Goal: Task Accomplishment & Management: Manage account settings

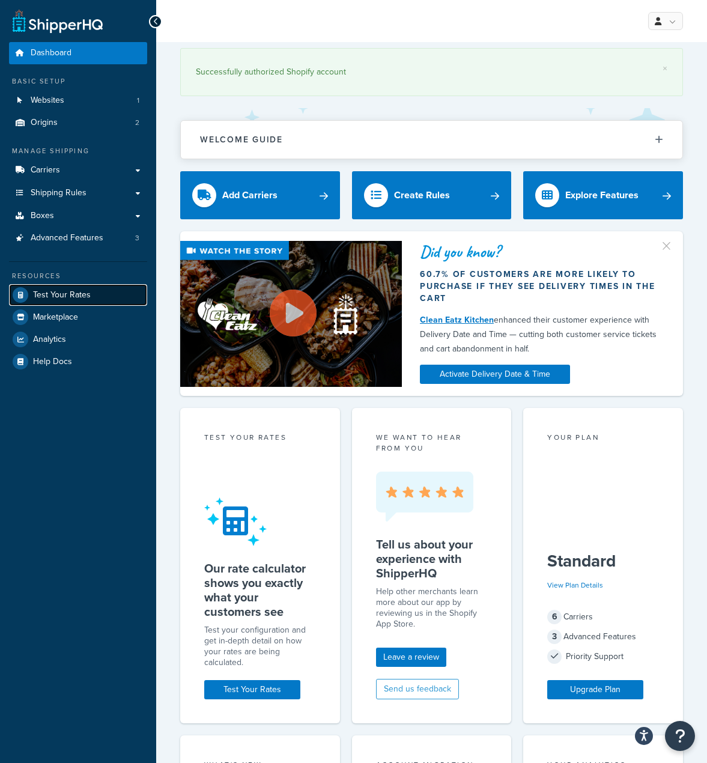
click at [83, 301] on link "Test Your Rates" at bounding box center [78, 295] width 138 height 22
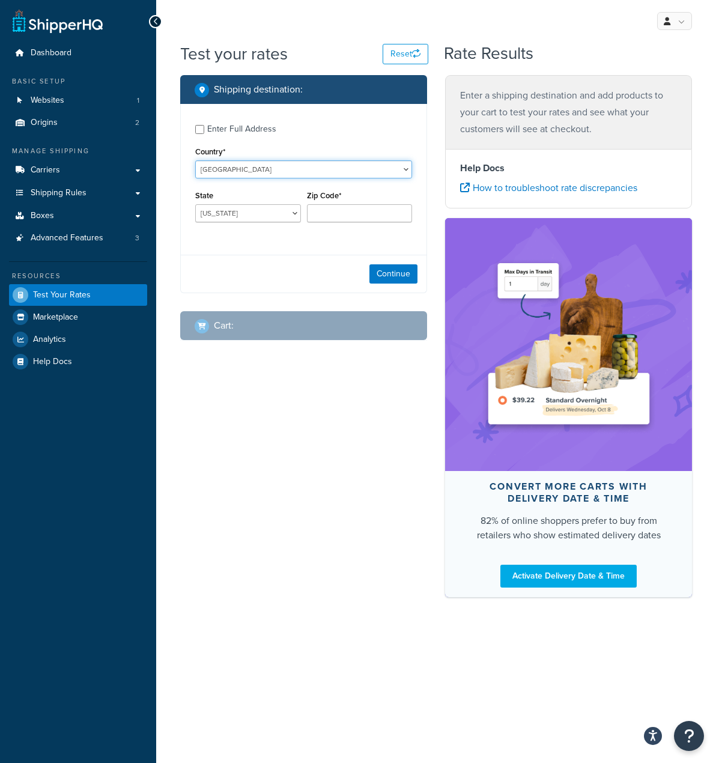
click at [276, 168] on select "[GEOGRAPHIC_DATA] [GEOGRAPHIC_DATA] [GEOGRAPHIC_DATA] [GEOGRAPHIC_DATA] [GEOGRA…" at bounding box center [303, 169] width 217 height 18
select select "AU"
click at [195, 160] on select "[GEOGRAPHIC_DATA] [GEOGRAPHIC_DATA] [GEOGRAPHIC_DATA] [GEOGRAPHIC_DATA] [GEOGRA…" at bounding box center [303, 169] width 217 height 18
click at [264, 213] on select "[GEOGRAPHIC_DATA] [GEOGRAPHIC_DATA] [GEOGRAPHIC_DATA] [GEOGRAPHIC_DATA] [GEOGRA…" at bounding box center [248, 213] width 106 height 18
select select "VIC"
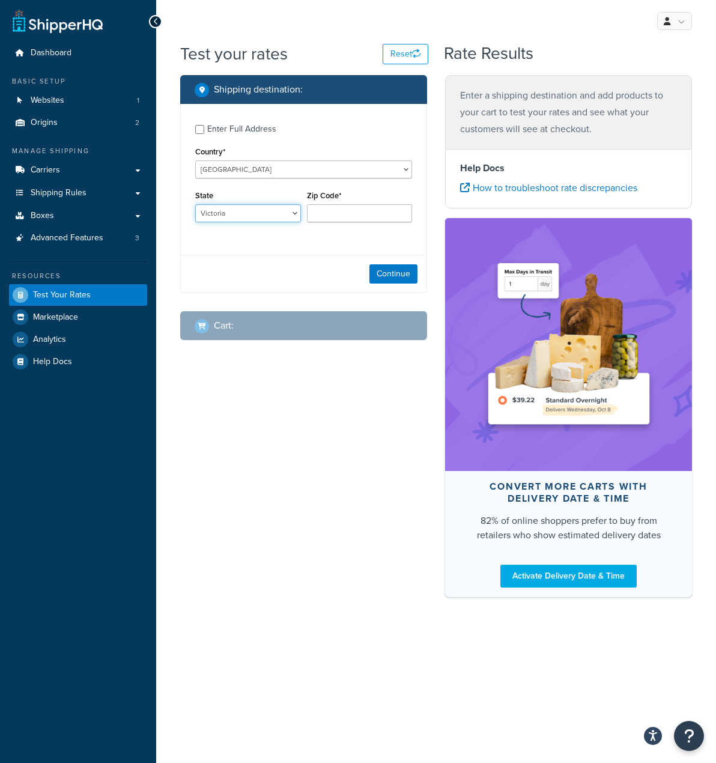
click at [195, 204] on select "[GEOGRAPHIC_DATA] [GEOGRAPHIC_DATA] [GEOGRAPHIC_DATA] [GEOGRAPHIC_DATA] [GEOGRA…" at bounding box center [248, 213] width 106 height 18
click at [334, 217] on input "Zip Code*" at bounding box center [360, 213] width 106 height 18
click at [347, 213] on input "Zip Code*" at bounding box center [360, 213] width 106 height 18
paste input "3095"
type input "3095"
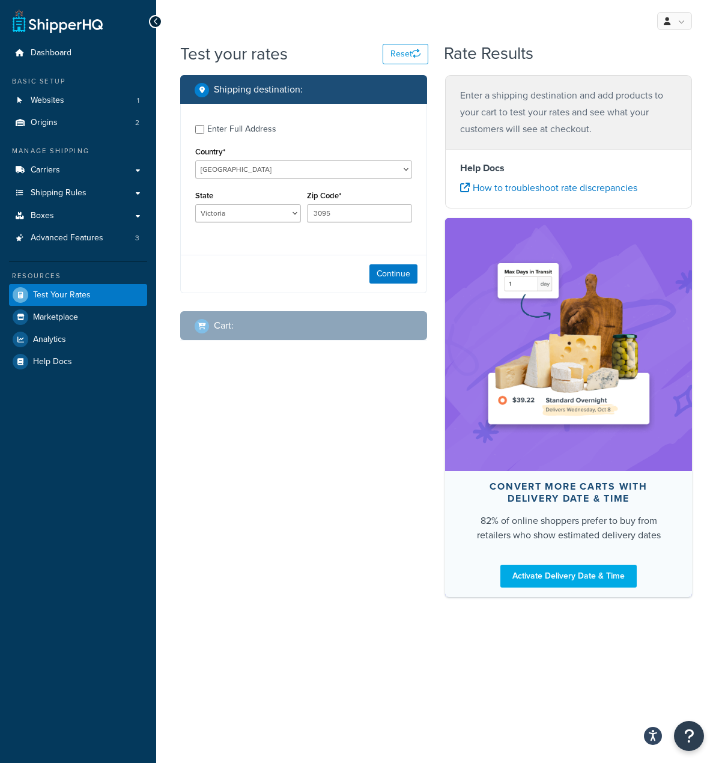
click at [399, 286] on div "Continue" at bounding box center [304, 274] width 246 height 38
click at [399, 279] on button "Continue" at bounding box center [393, 273] width 48 height 19
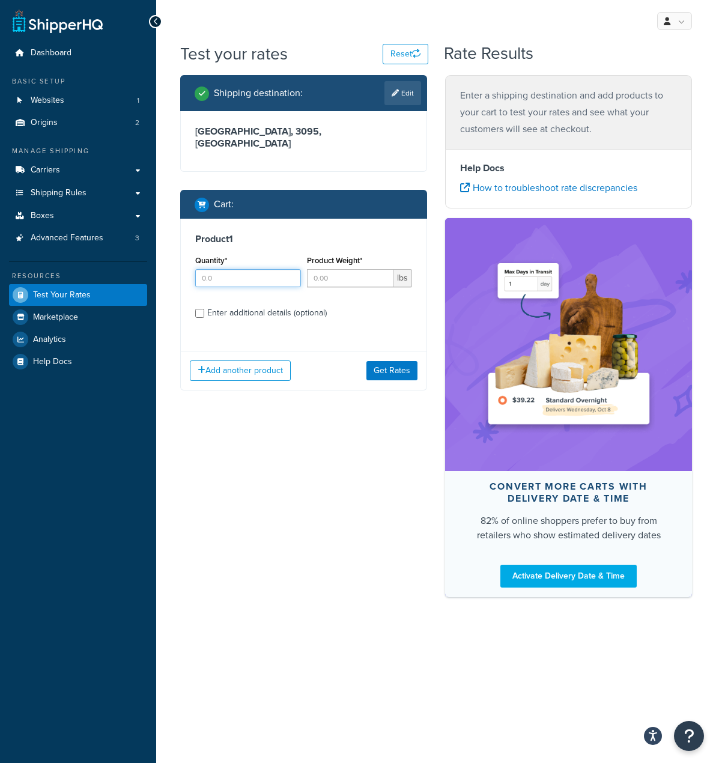
click at [254, 271] on input "Quantity*" at bounding box center [248, 278] width 106 height 18
type input "1"
click at [322, 272] on input "Product Weight*" at bounding box center [350, 278] width 87 height 18
type input "6"
click at [270, 304] on div "Enter additional details (optional)" at bounding box center [267, 312] width 120 height 17
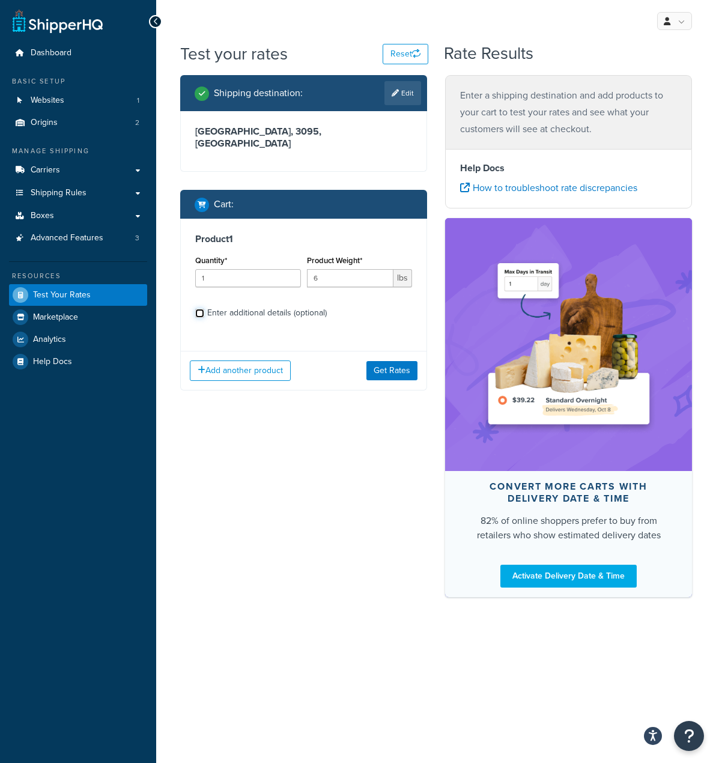
click at [204, 309] on input "Enter additional details (optional)" at bounding box center [199, 313] width 9 height 9
checkbox input "true"
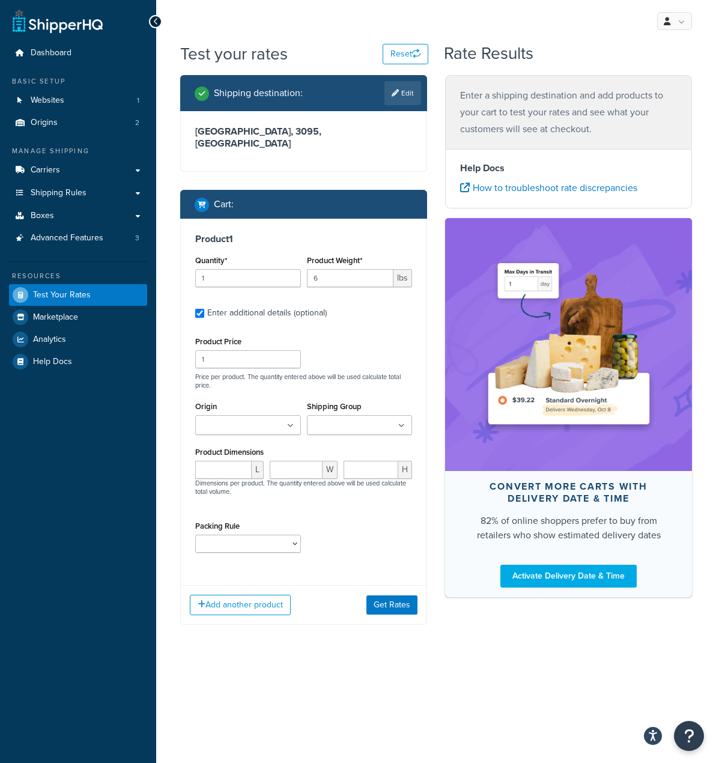
click at [216, 372] on p "Price per product. The quantity entered above will be used calculate total pric…" at bounding box center [303, 380] width 223 height 17
click at [219, 356] on input "1" at bounding box center [248, 359] width 106 height 18
drag, startPoint x: 219, startPoint y: 356, endPoint x: 162, endPoint y: 354, distance: 57.1
click at [166, 356] on div "Test your rates Reset Rate Results Shipping destination : Edit Victoria, 3095 ,…" at bounding box center [436, 357] width 560 height 631
click at [231, 419] on input "Origin" at bounding box center [252, 425] width 106 height 13
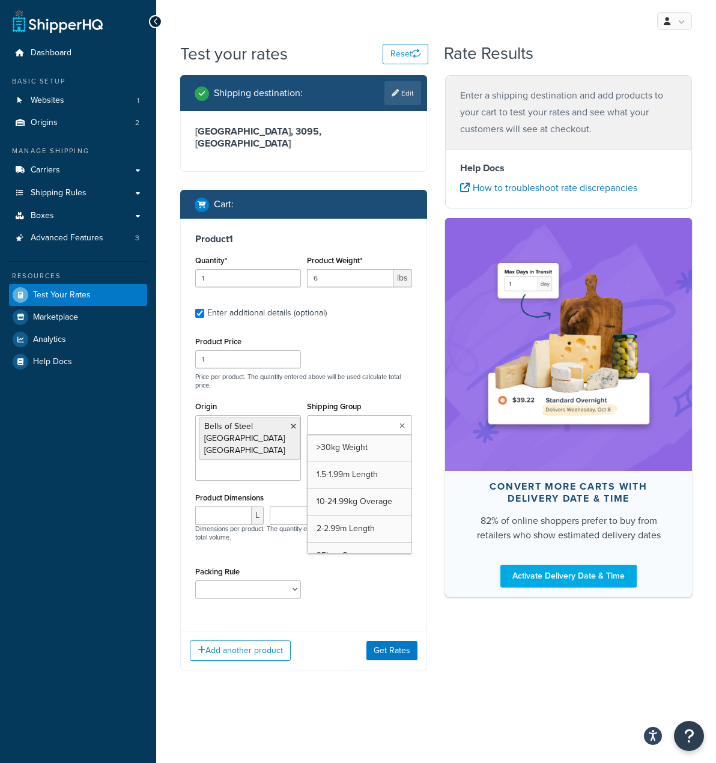
click at [361, 419] on input "Shipping Group" at bounding box center [363, 425] width 106 height 13
click at [395, 398] on div "Shipping Group >30kg Weight 1.5-1.99m Length 10-24.99kg Overage 2-2.99m Length …" at bounding box center [360, 416] width 106 height 37
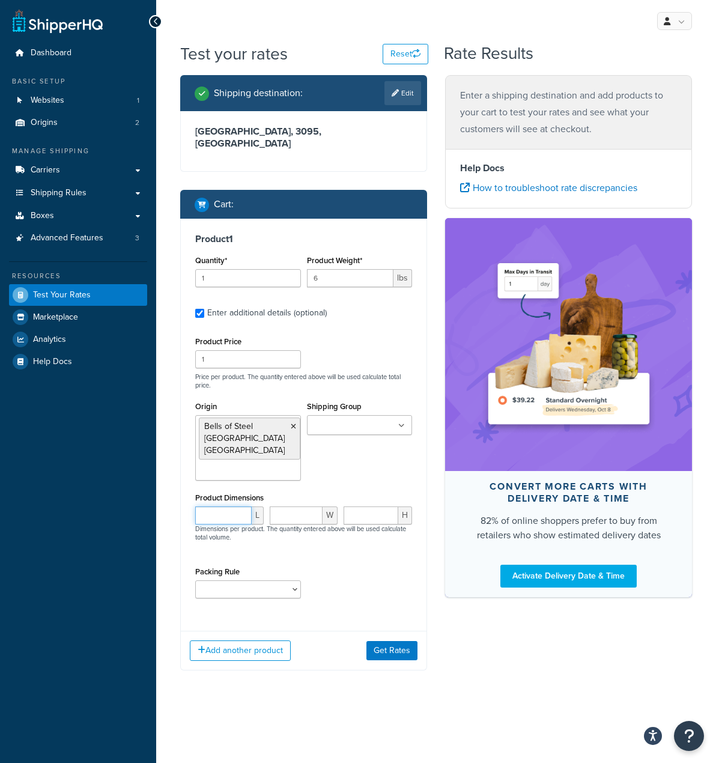
click at [220, 506] on input "number" at bounding box center [223, 515] width 56 height 18
type input "32"
click at [312, 506] on input "1" at bounding box center [296, 515] width 53 height 18
drag, startPoint x: 298, startPoint y: 500, endPoint x: 261, endPoint y: 500, distance: 37.2
click at [261, 506] on div "32 L 16 W H Dimensions per product. The quantity entered above will be used cal…" at bounding box center [303, 530] width 223 height 48
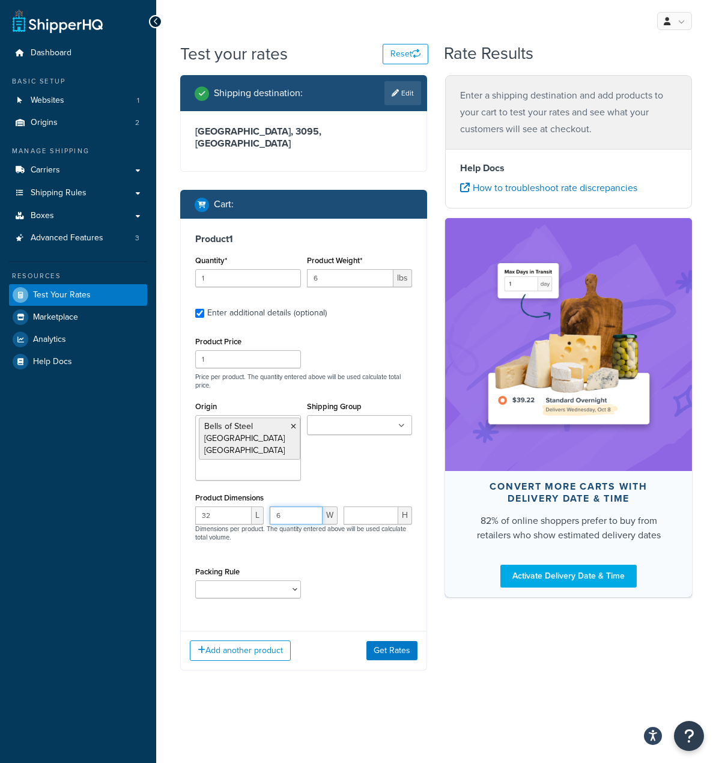
type input "6"
click at [375, 507] on input "number" at bounding box center [371, 515] width 55 height 18
type input "4"
click at [294, 580] on select "1018-LB-CPLP-SET 107-CHN-SET 108-KU-MTC-PAIR 108-UPRT-HDR-PAIR 13-WLD-ADJKB-PLT…" at bounding box center [248, 589] width 106 height 18
click at [399, 641] on button "Get Rates" at bounding box center [391, 650] width 51 height 19
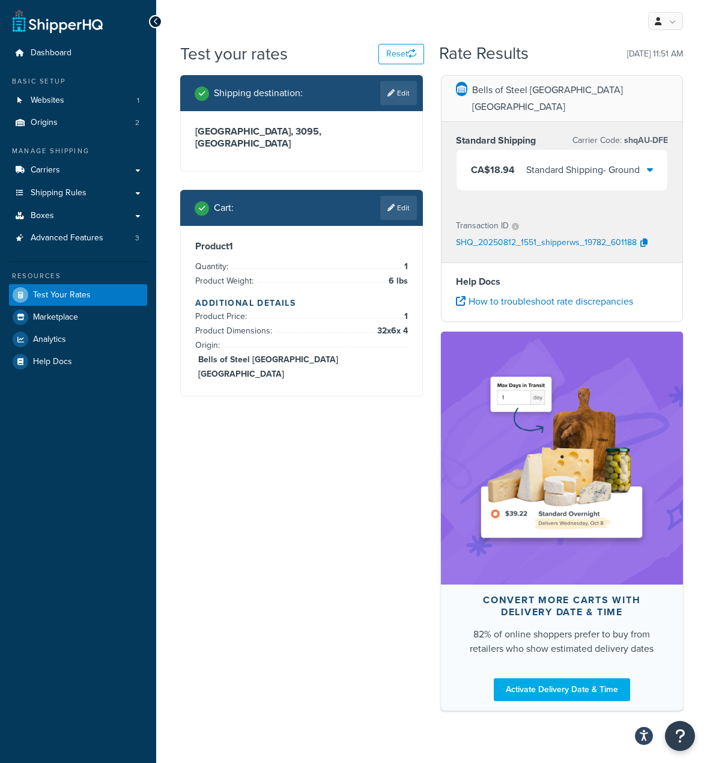
click at [283, 353] on span "Bells of Steel Australia Melbourne" at bounding box center [301, 367] width 213 height 29
drag, startPoint x: 283, startPoint y: 333, endPoint x: 366, endPoint y: 330, distance: 83.5
click at [366, 353] on span "Bells of Steel Australia Melbourne" at bounding box center [301, 367] width 213 height 29
copy span "Bells of Steel Australia Melbourne"
click at [71, 114] on link "Origins 2" at bounding box center [78, 123] width 138 height 22
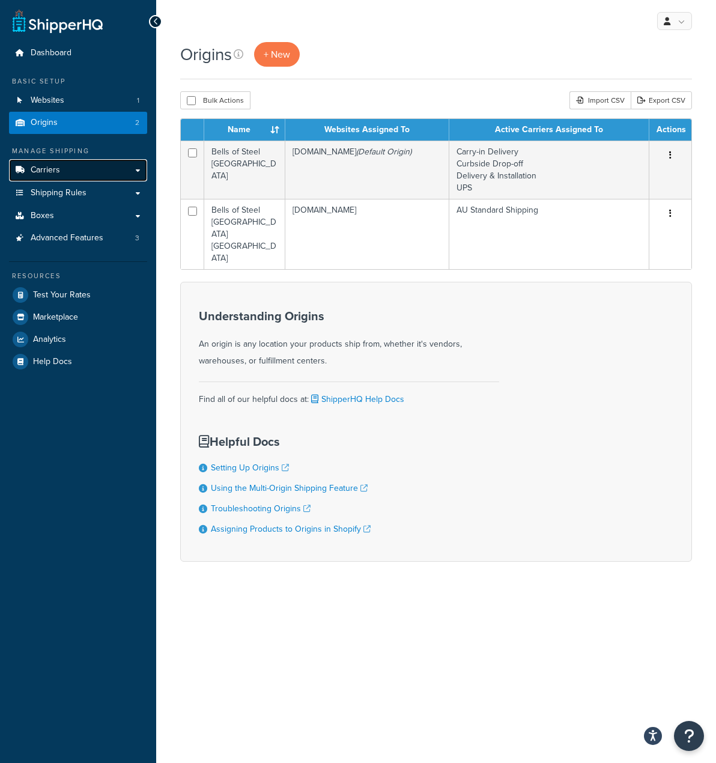
click at [58, 172] on span "Carriers" at bounding box center [45, 170] width 29 height 10
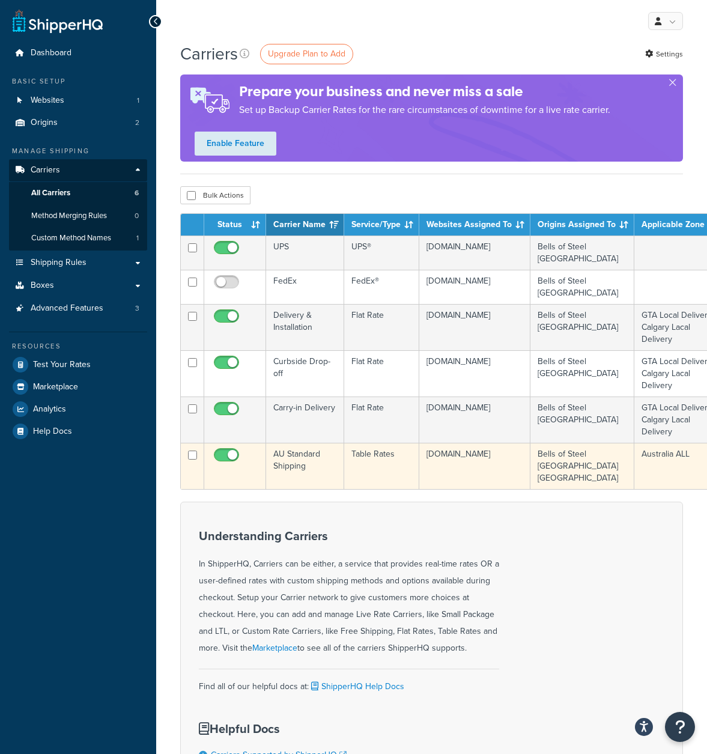
click at [652, 456] on td "Australia ALL" at bounding box center [678, 466] width 89 height 46
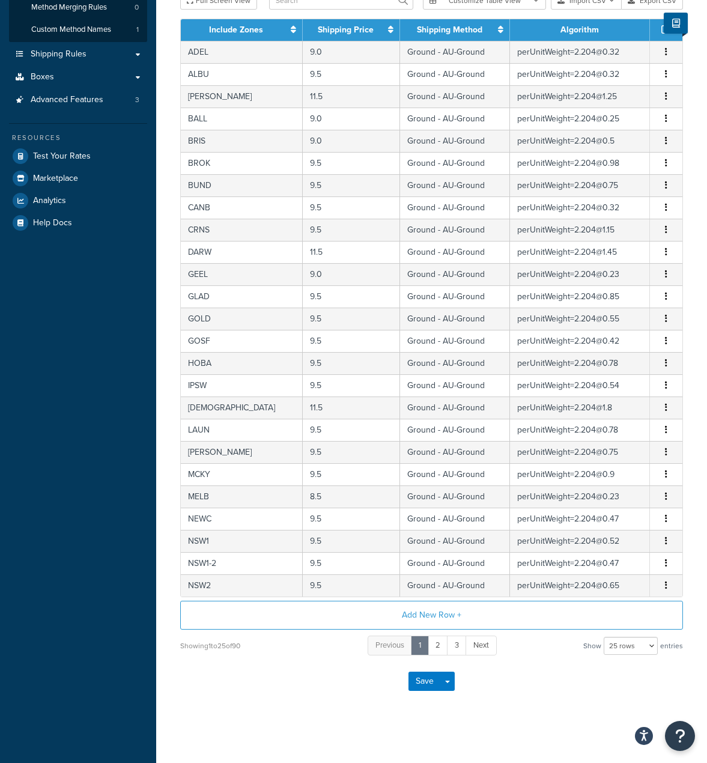
scroll to position [211, 0]
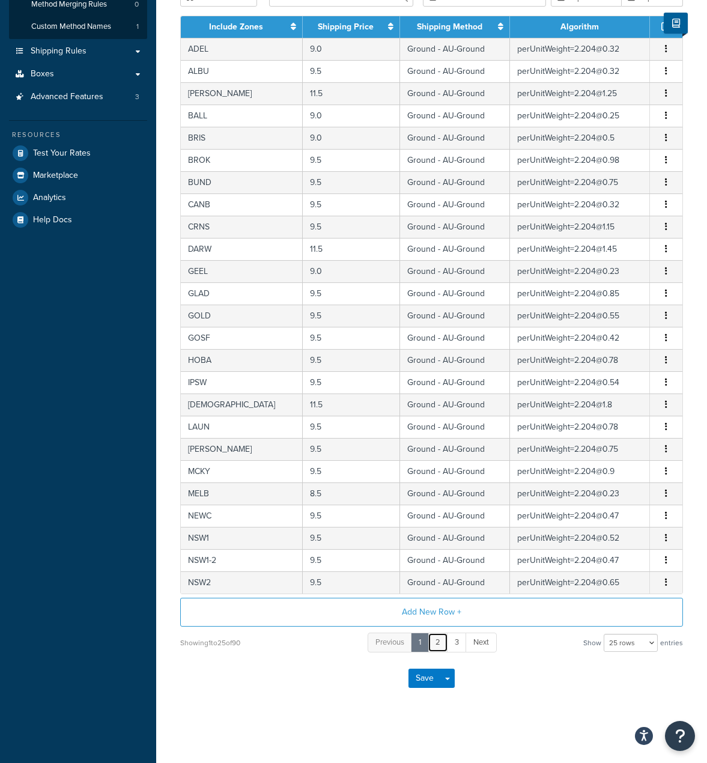
click at [441, 638] on link "2" at bounding box center [438, 642] width 20 height 20
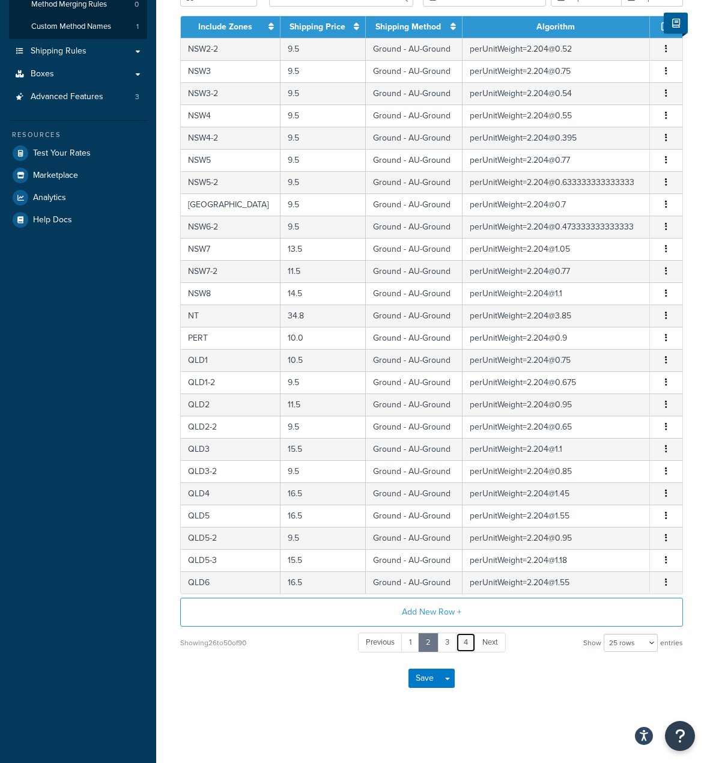
click at [462, 643] on link "4" at bounding box center [466, 642] width 20 height 20
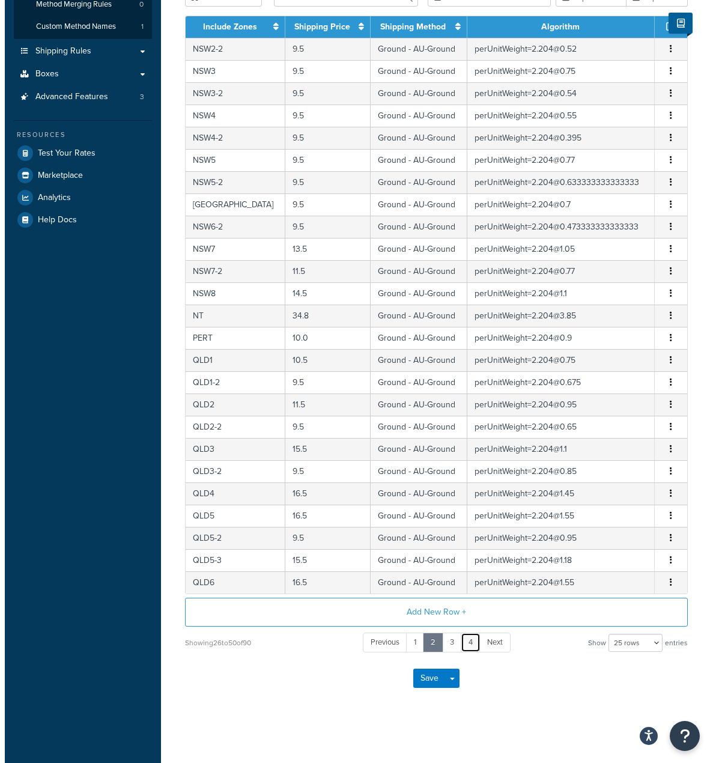
scroll to position [0, 0]
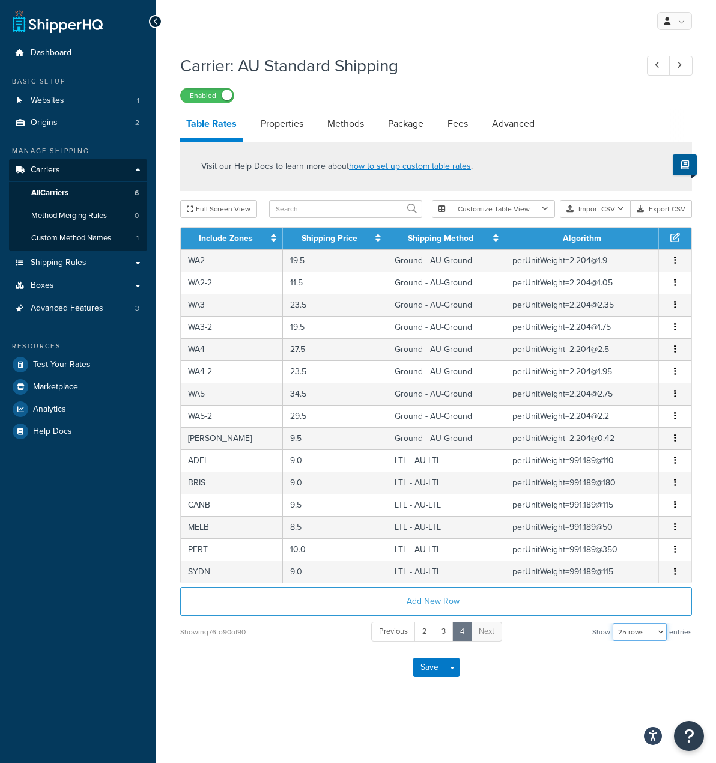
click at [625, 631] on select "10 rows 15 rows 25 rows 50 rows 100 rows 1000 rows" at bounding box center [640, 632] width 54 height 18
select select "1000"
click at [614, 623] on select "10 rows 15 rows 25 rows 50 rows 100 rows 1000 rows" at bounding box center [640, 632] width 54 height 18
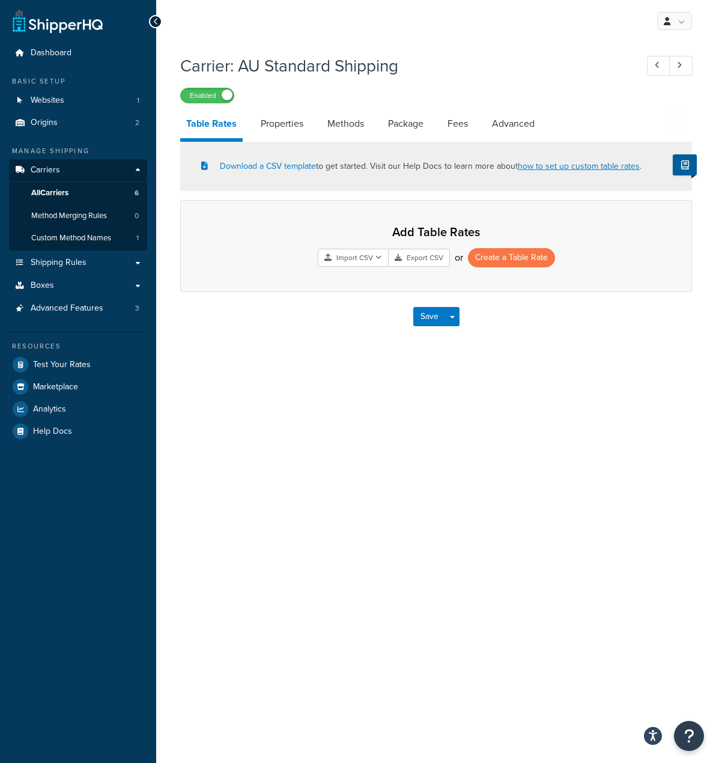
click at [220, 123] on link "Table Rates" at bounding box center [211, 125] width 62 height 32
click at [64, 200] on link "All Carriers 6" at bounding box center [78, 193] width 138 height 22
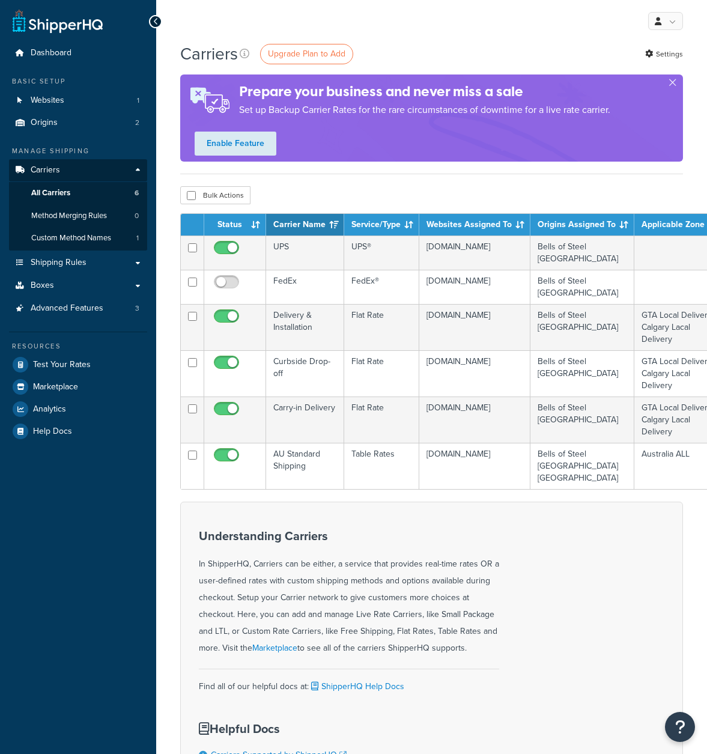
click at [69, 195] on span "All Carriers" at bounding box center [50, 193] width 39 height 10
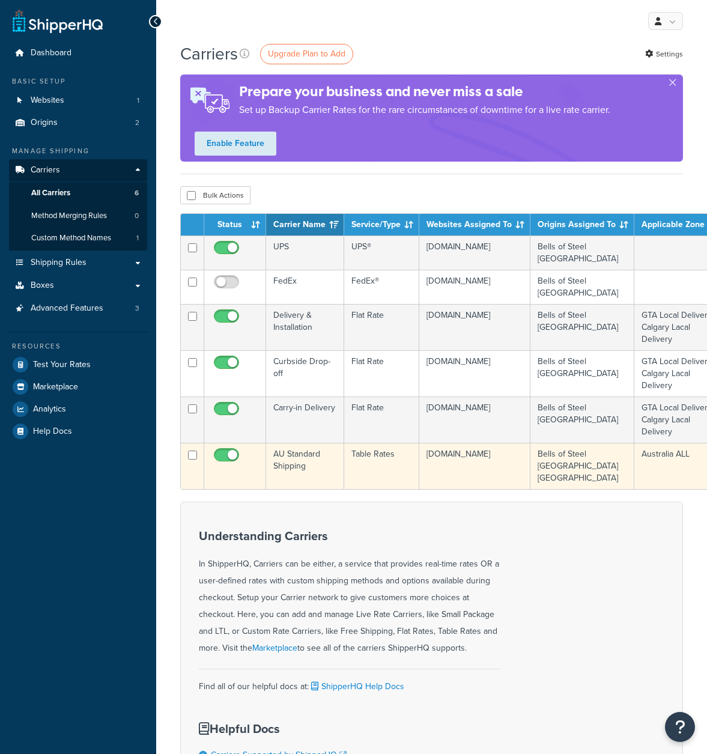
click at [592, 447] on td "Bells of Steel [GEOGRAPHIC_DATA] [GEOGRAPHIC_DATA]" at bounding box center [582, 466] width 104 height 46
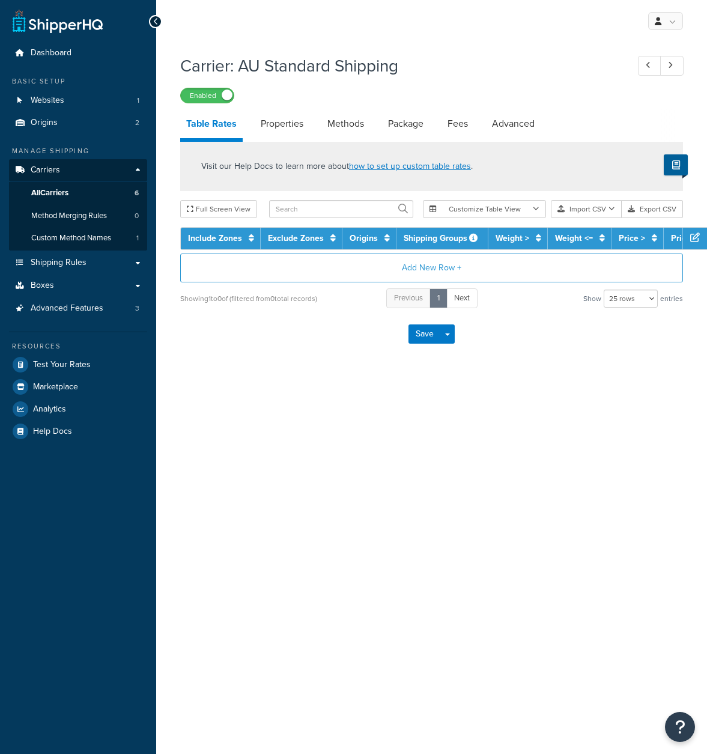
select select "25"
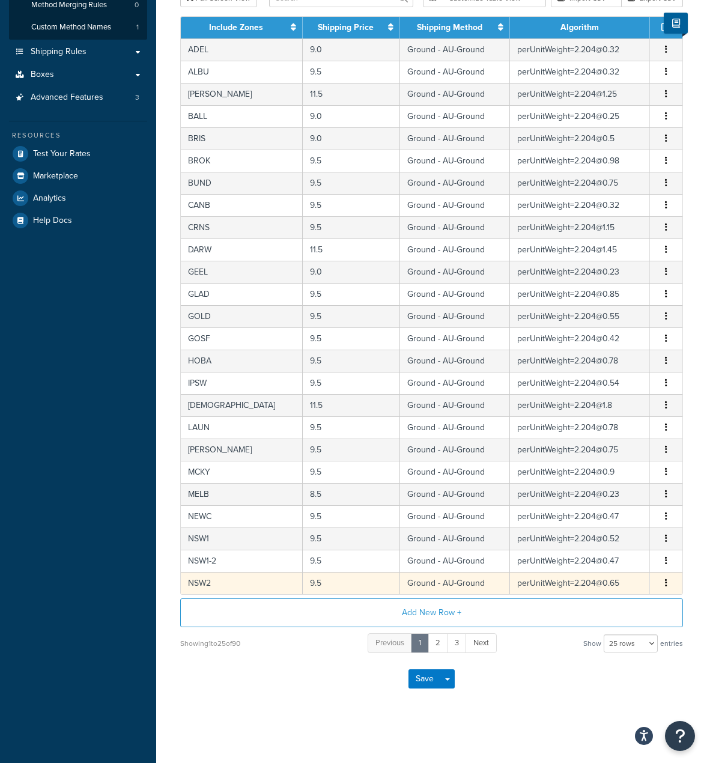
scroll to position [211, 0]
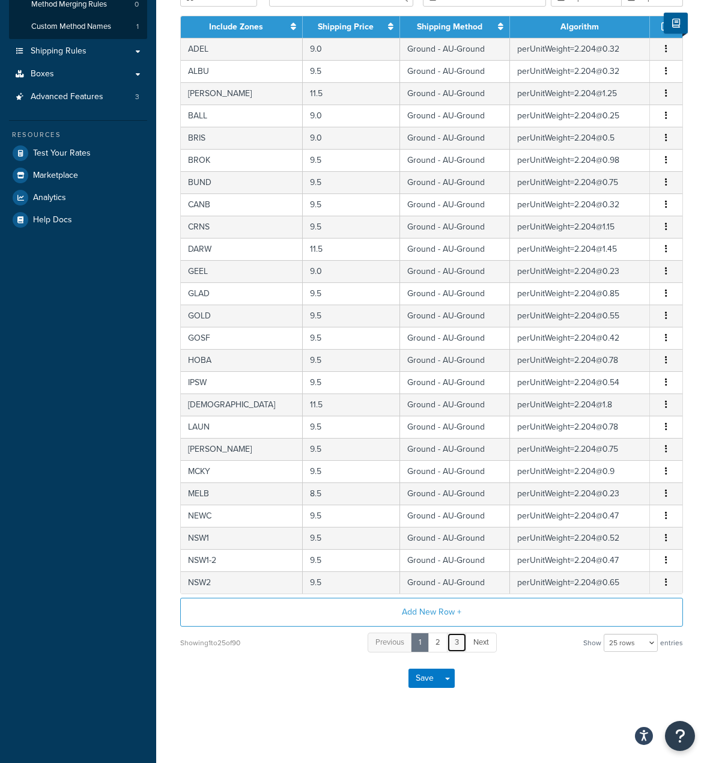
click at [457, 650] on link "3" at bounding box center [457, 642] width 20 height 20
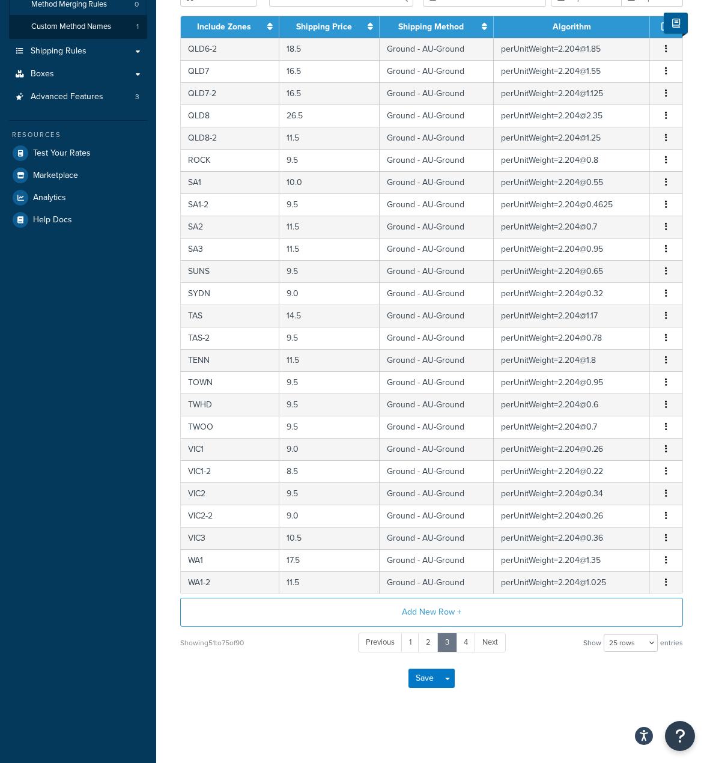
scroll to position [0, 0]
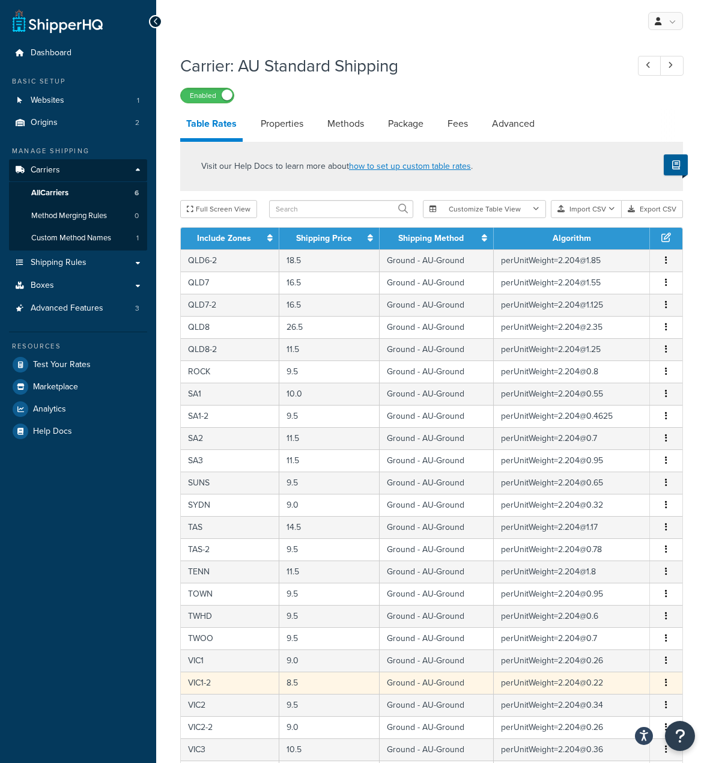
click at [204, 678] on td "VIC1-2" at bounding box center [230, 682] width 98 height 22
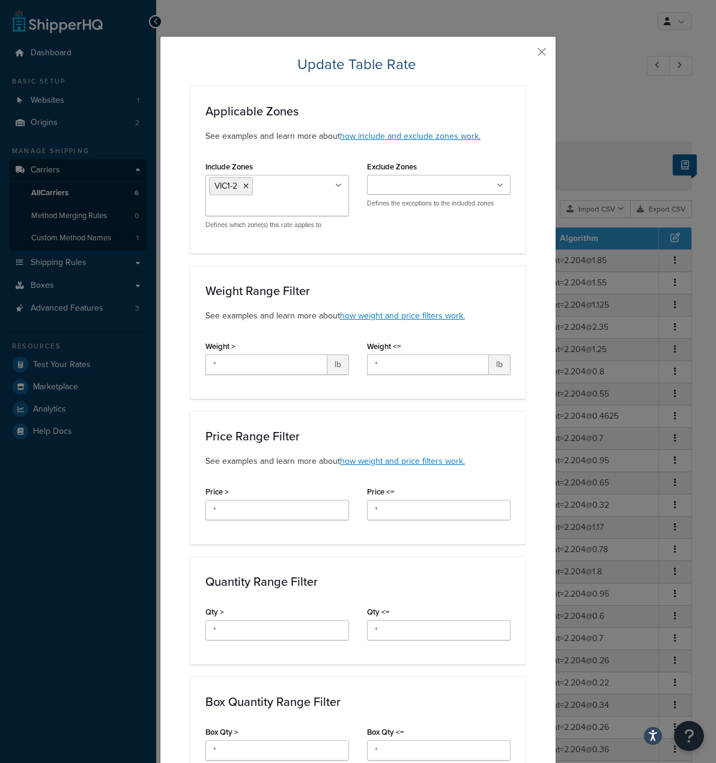
click at [581, 285] on div "Update Table Rate Applicable Zones See examples and learn more about how includ…" at bounding box center [358, 381] width 716 height 763
click at [531, 52] on div "Update Table Rate Applicable Zones See examples and learn more about how includ…" at bounding box center [358, 721] width 396 height 1370
click at [525, 55] on button "button" at bounding box center [523, 56] width 3 height 3
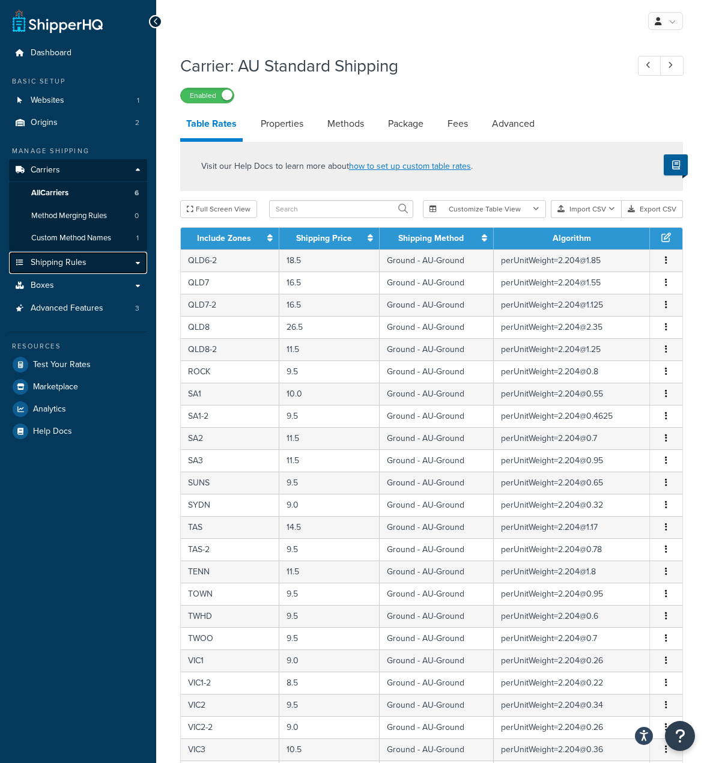
click at [61, 262] on span "Shipping Rules" at bounding box center [59, 263] width 56 height 10
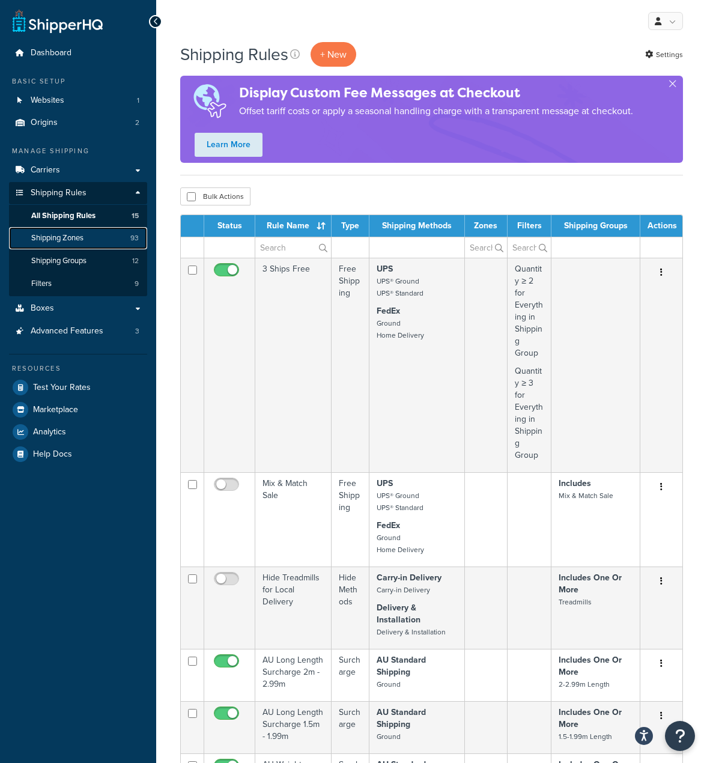
click at [77, 245] on link "Shipping Zones 93" at bounding box center [78, 238] width 138 height 22
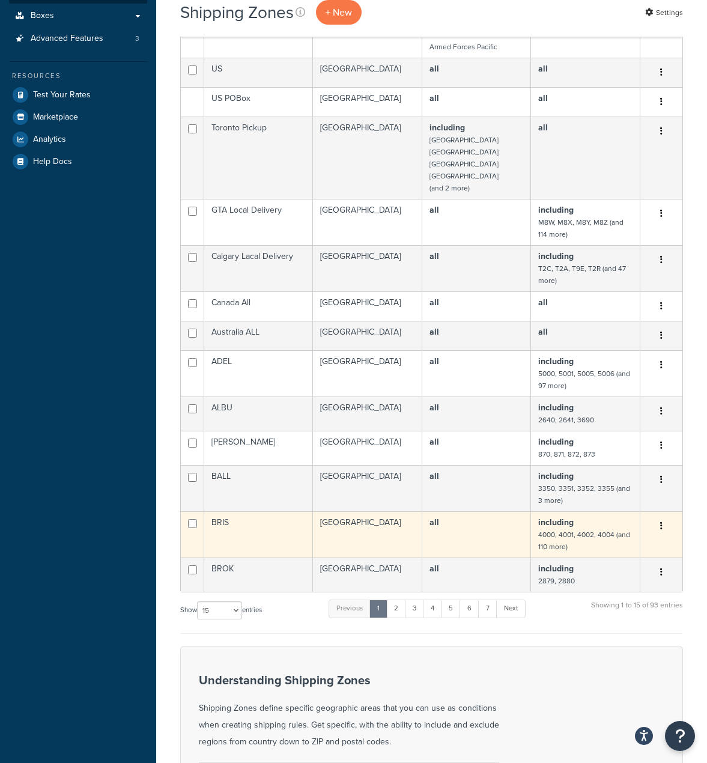
scroll to position [360, 0]
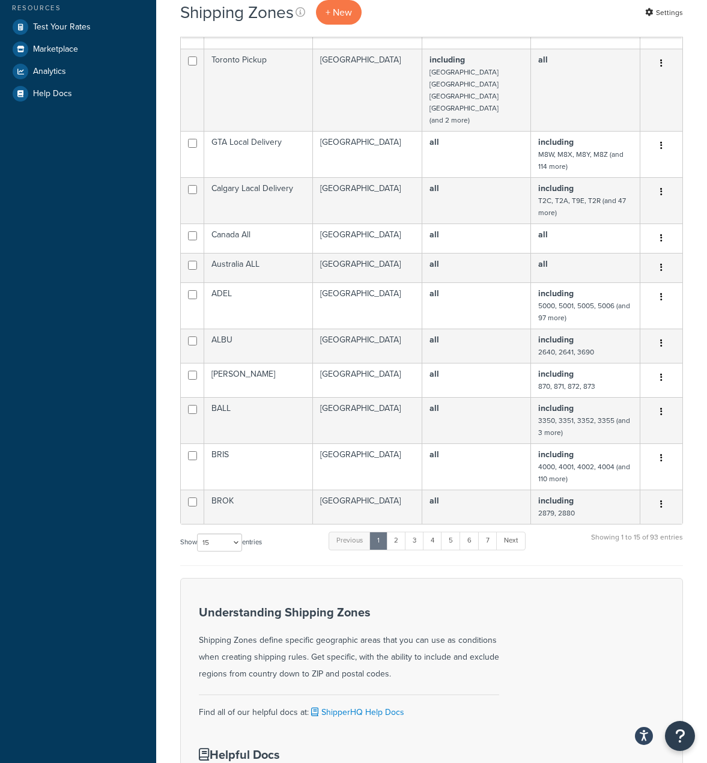
click at [224, 497] on div "Name Countries States Zip/Postal Action US 48 [GEOGRAPHIC_DATA]" at bounding box center [431, 162] width 503 height 808
click at [224, 533] on select "10 15 25 50 100" at bounding box center [219, 542] width 45 height 18
select select "100"
click at [198, 551] on select "10 15 25 50 100" at bounding box center [219, 542] width 45 height 18
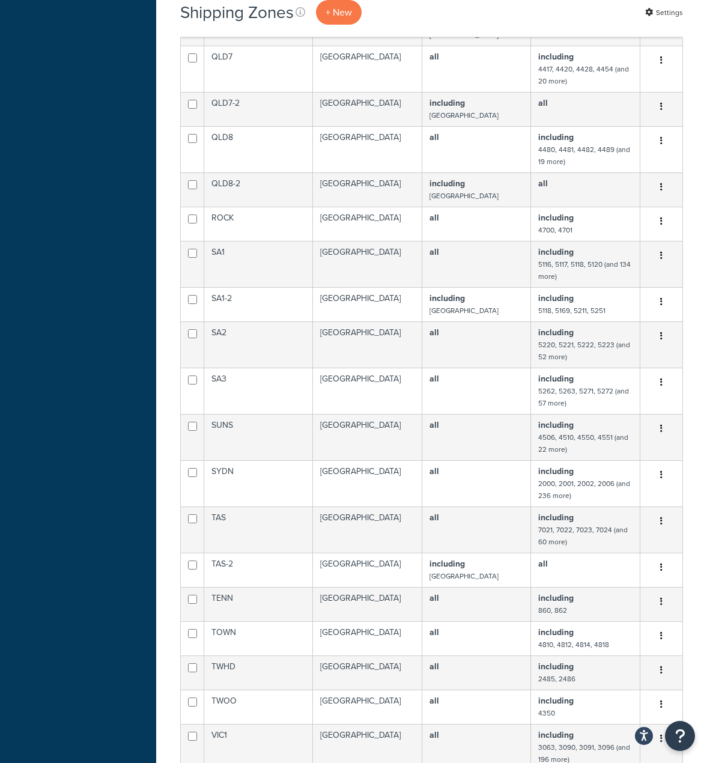
scroll to position [2943, 0]
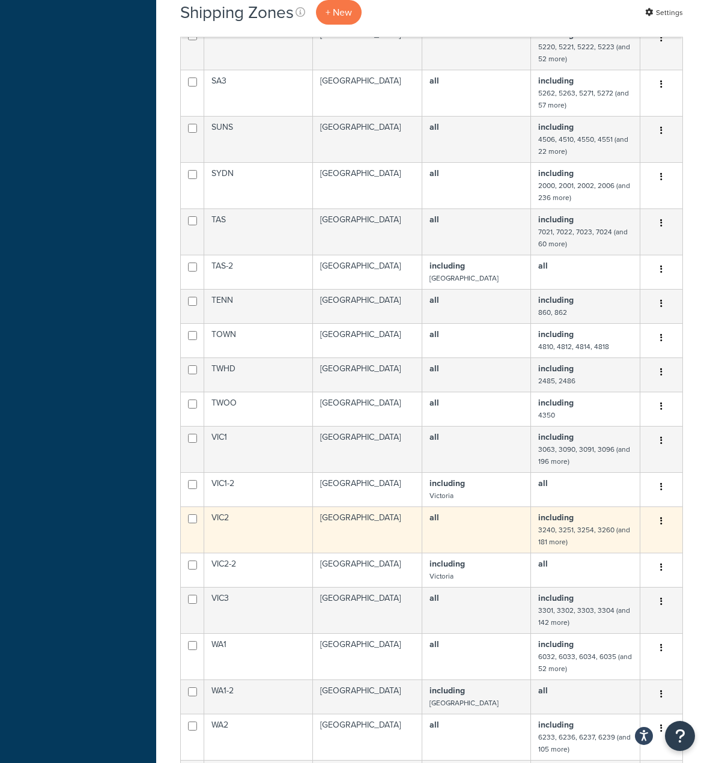
click at [571, 506] on td "including 3240, 3251, 3254, 3260 (and 181 more)" at bounding box center [585, 529] width 109 height 46
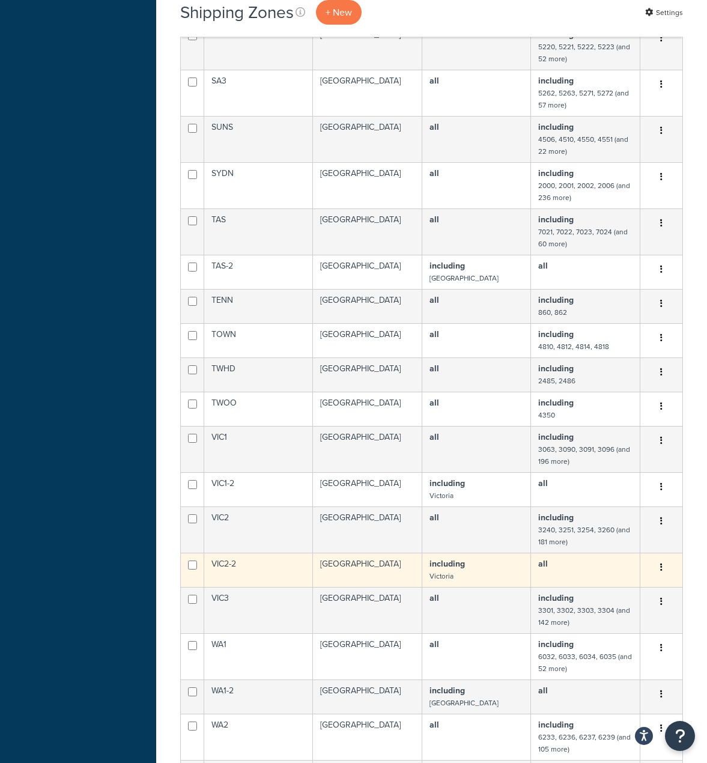
click at [575, 553] on td "all" at bounding box center [585, 570] width 109 height 34
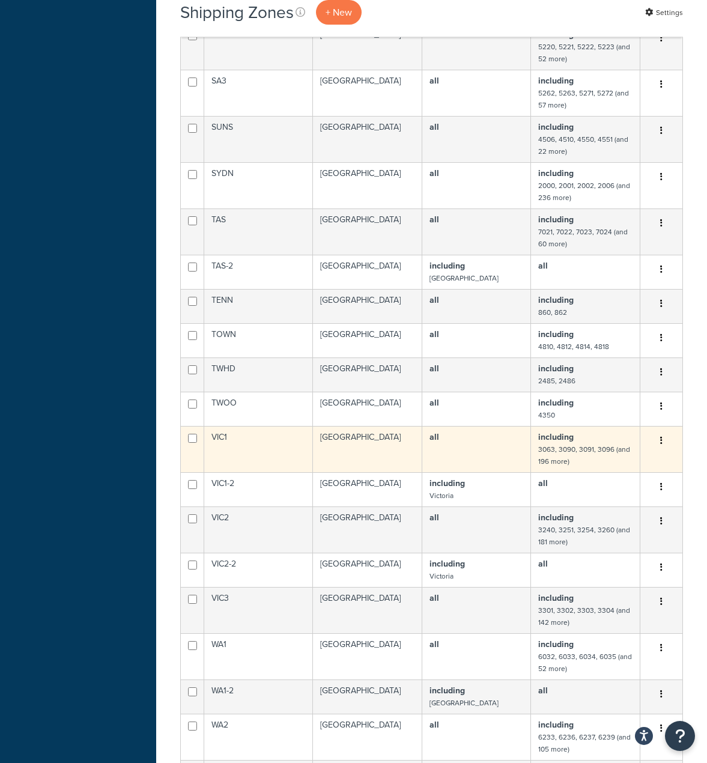
click at [583, 444] on small "3063, 3090, 3091, 3096 (and 196 more)" at bounding box center [584, 455] width 92 height 23
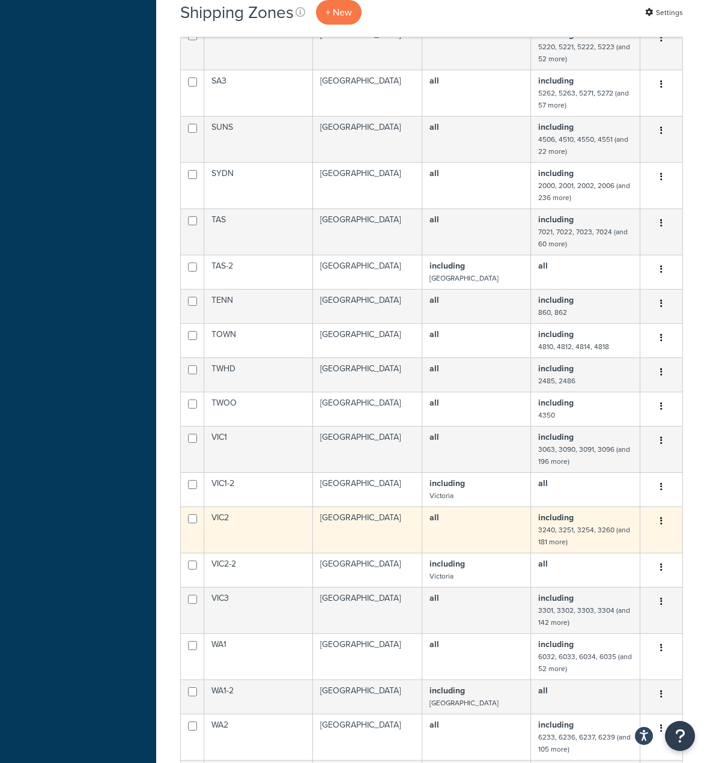
click at [581, 524] on small "3240, 3251, 3254, 3260 (and 181 more)" at bounding box center [584, 535] width 92 height 23
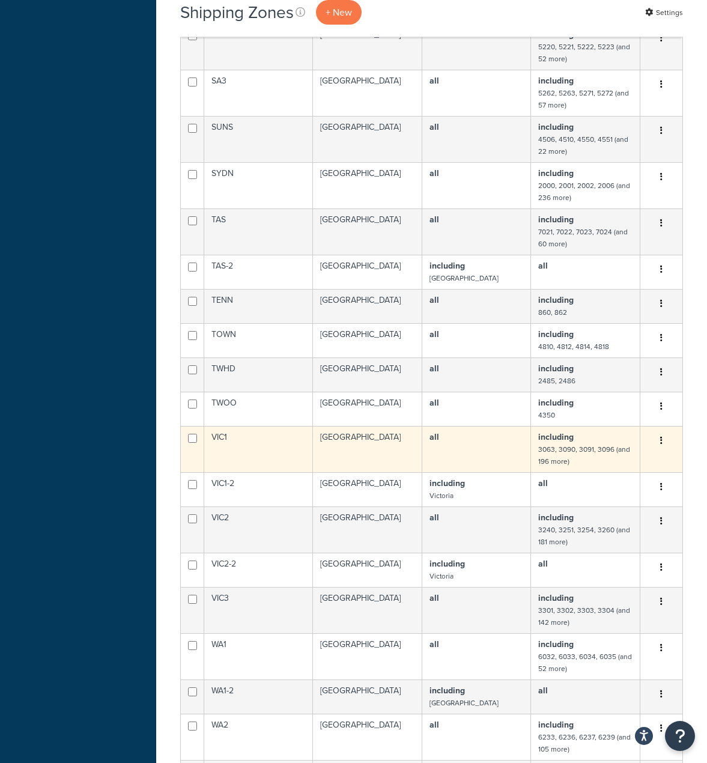
click at [569, 426] on td "including 3063, 3090, 3091, 3096 (and 196 more)" at bounding box center [585, 449] width 109 height 46
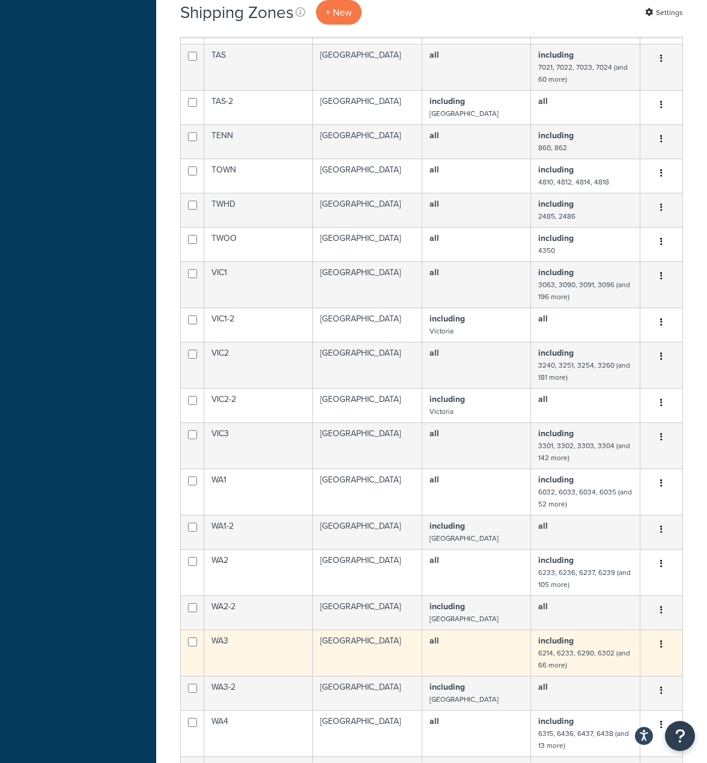
scroll to position [3123, 0]
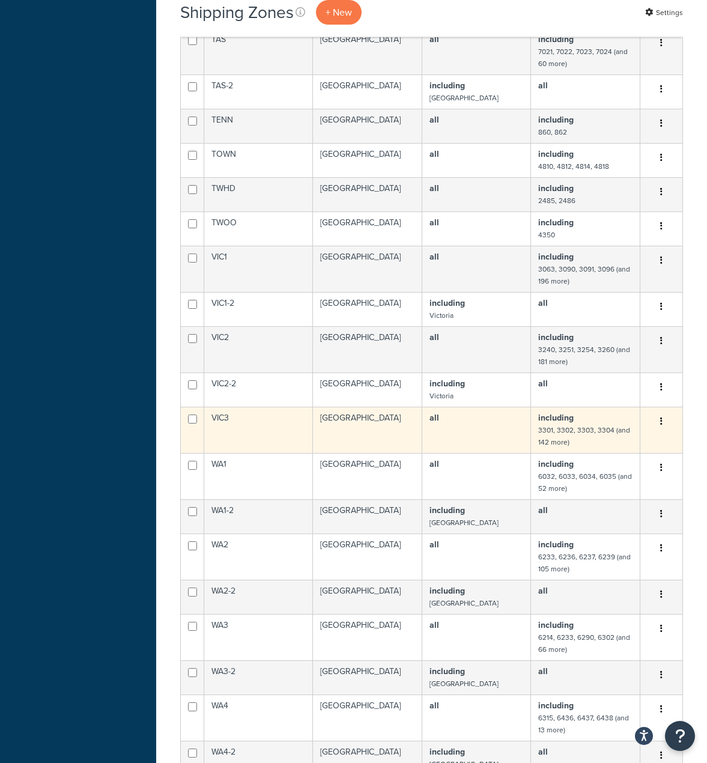
click at [587, 425] on small "3301, 3302, 3303, 3304 (and 142 more)" at bounding box center [584, 436] width 92 height 23
click at [586, 425] on small "3301, 3302, 3303, 3304 (and 142 more)" at bounding box center [584, 436] width 92 height 23
click at [475, 407] on td "all" at bounding box center [476, 430] width 109 height 46
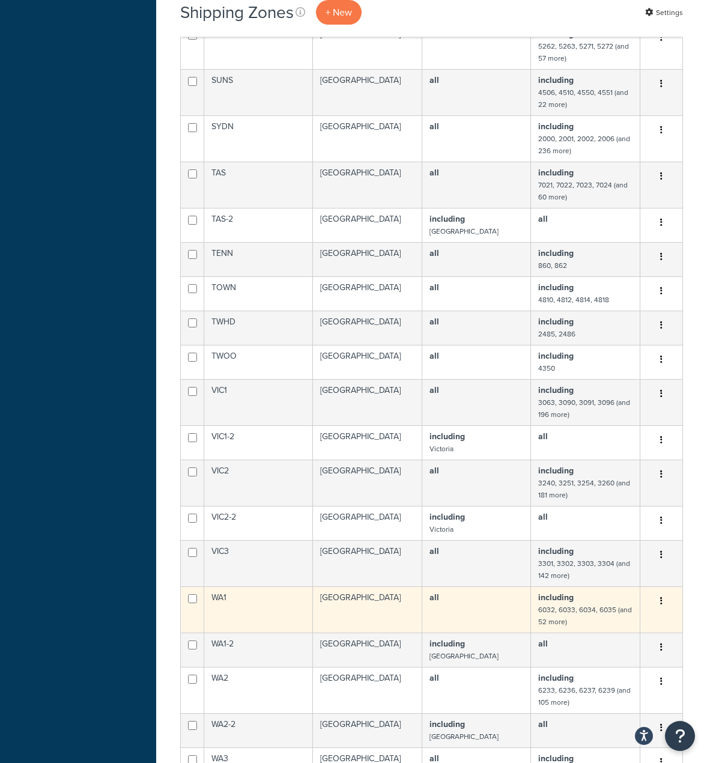
scroll to position [3003, 0]
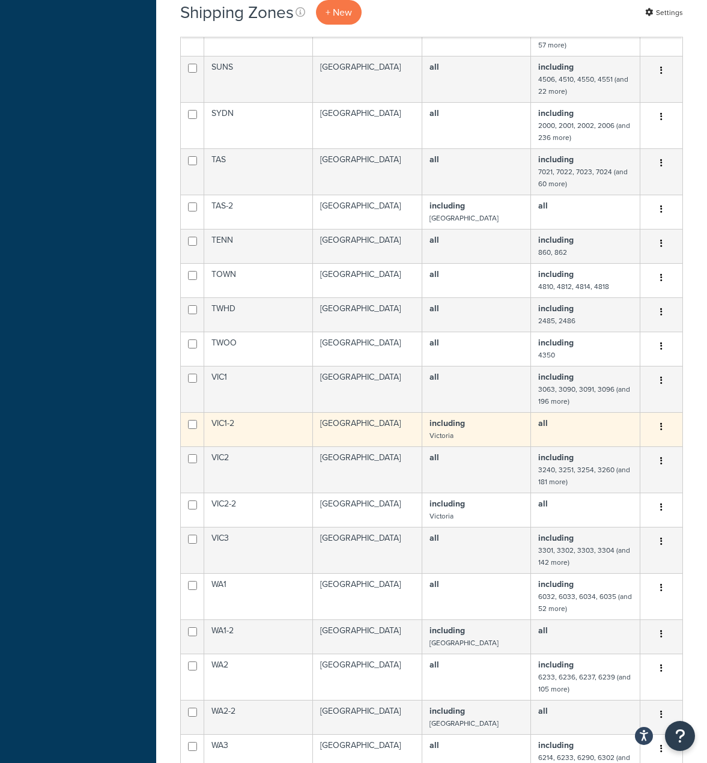
click at [217, 412] on td "VIC1-2" at bounding box center [258, 429] width 109 height 34
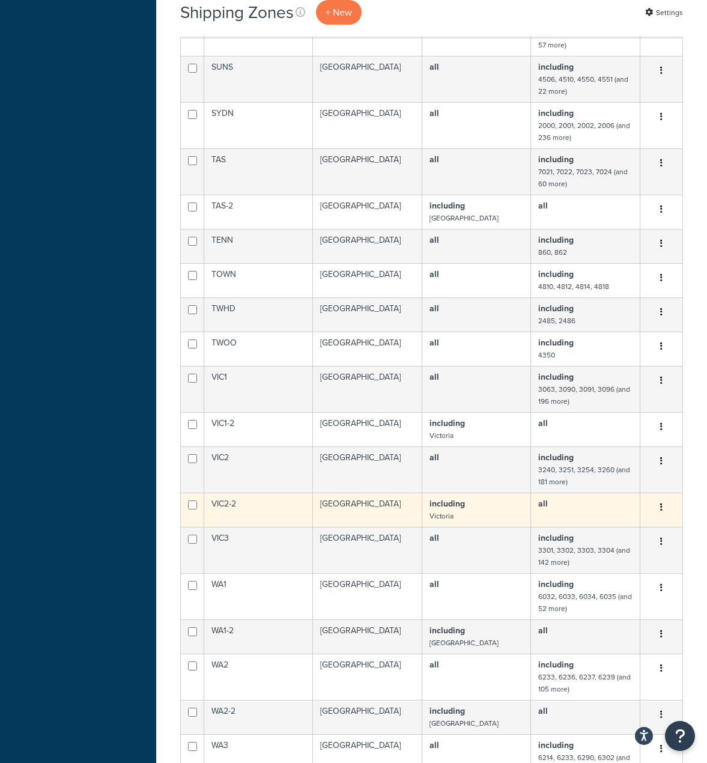
click at [219, 492] on td "VIC2-2" at bounding box center [258, 509] width 109 height 34
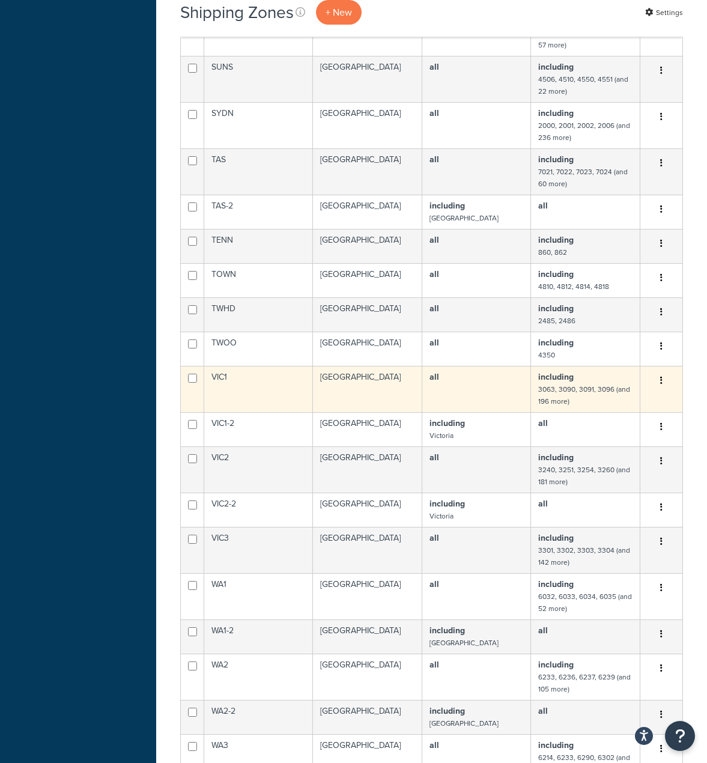
click at [219, 366] on td "VIC1" at bounding box center [258, 389] width 109 height 46
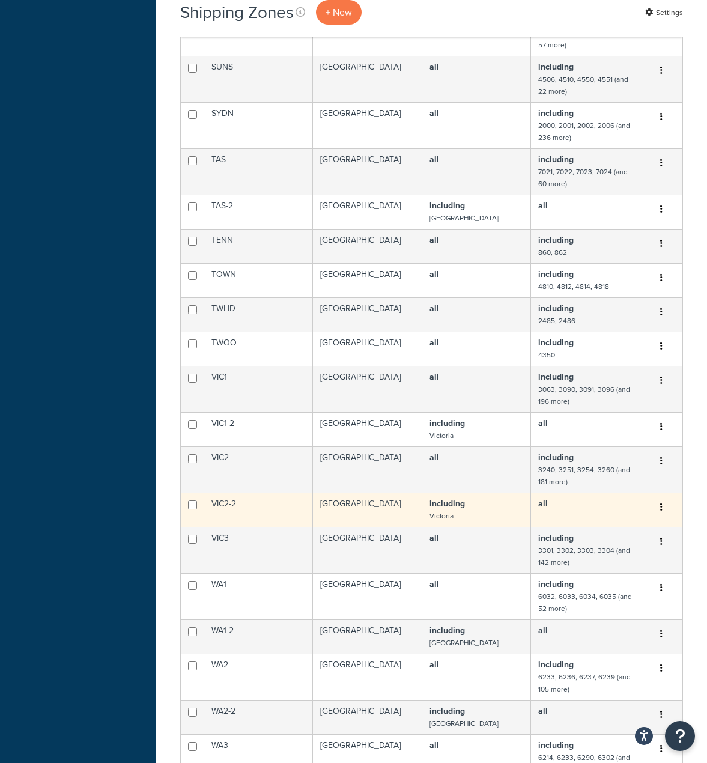
click at [234, 492] on td "VIC2-2" at bounding box center [258, 509] width 109 height 34
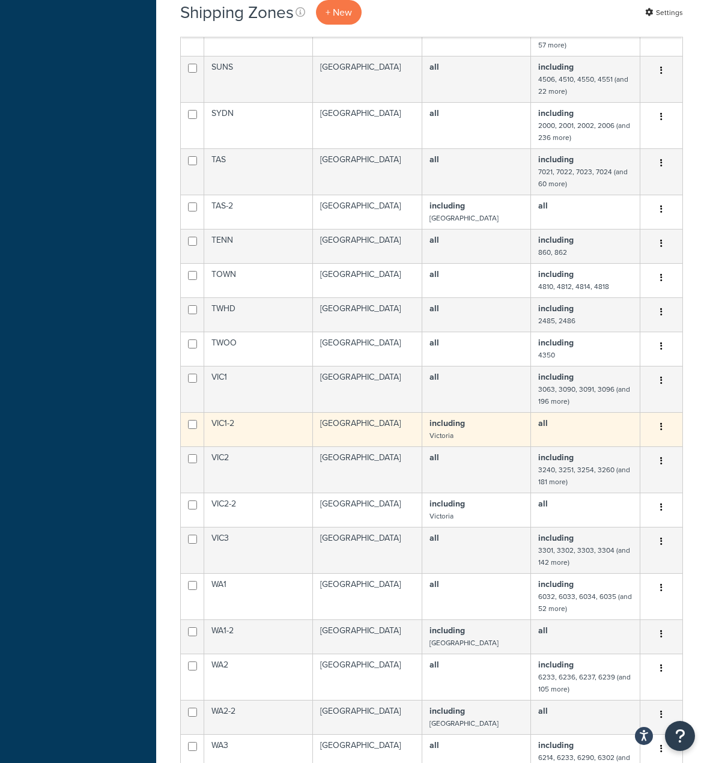
click at [226, 412] on td "VIC1-2" at bounding box center [258, 429] width 109 height 34
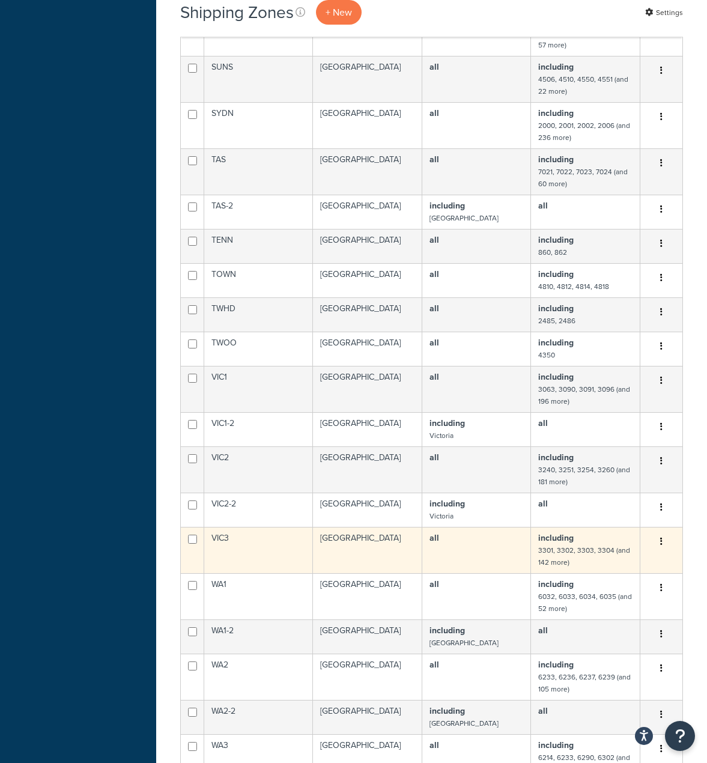
click at [220, 527] on td "VIC3" at bounding box center [258, 550] width 109 height 46
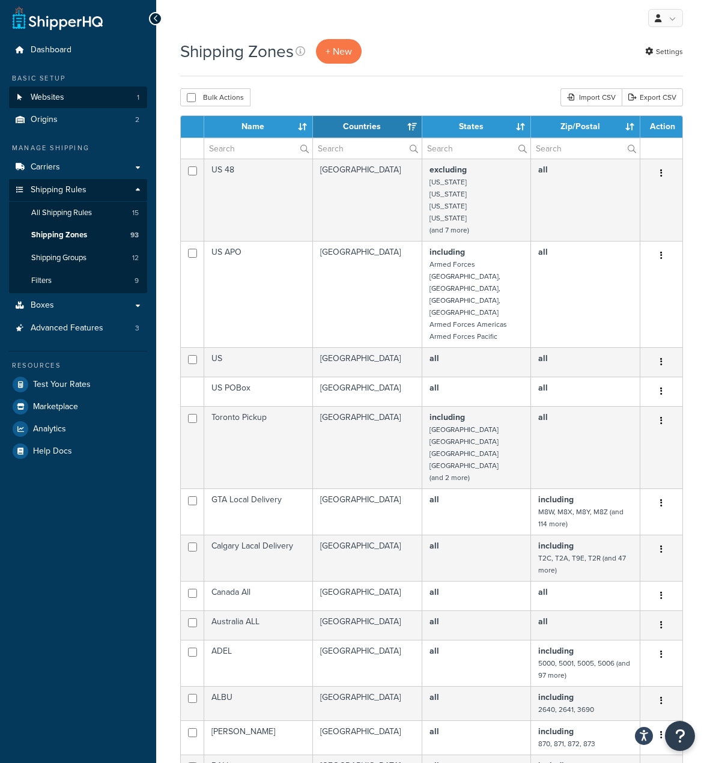
scroll to position [0, 0]
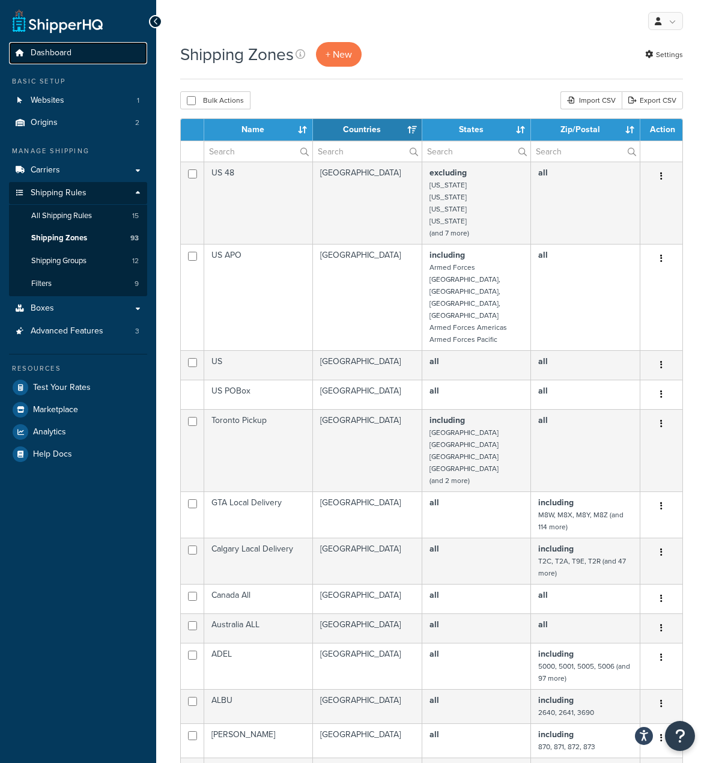
click at [51, 52] on span "Dashboard" at bounding box center [51, 53] width 41 height 10
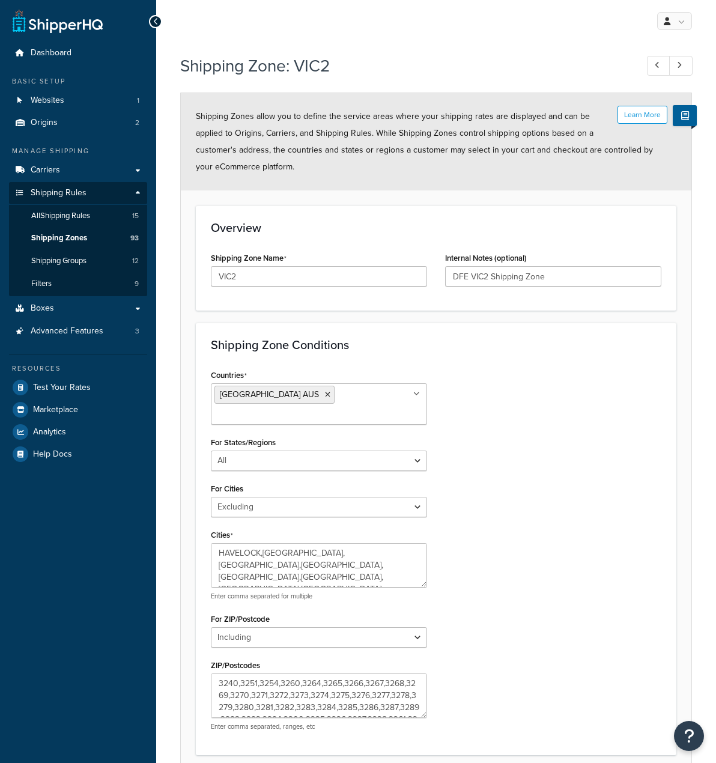
select select "excluding"
select select "including"
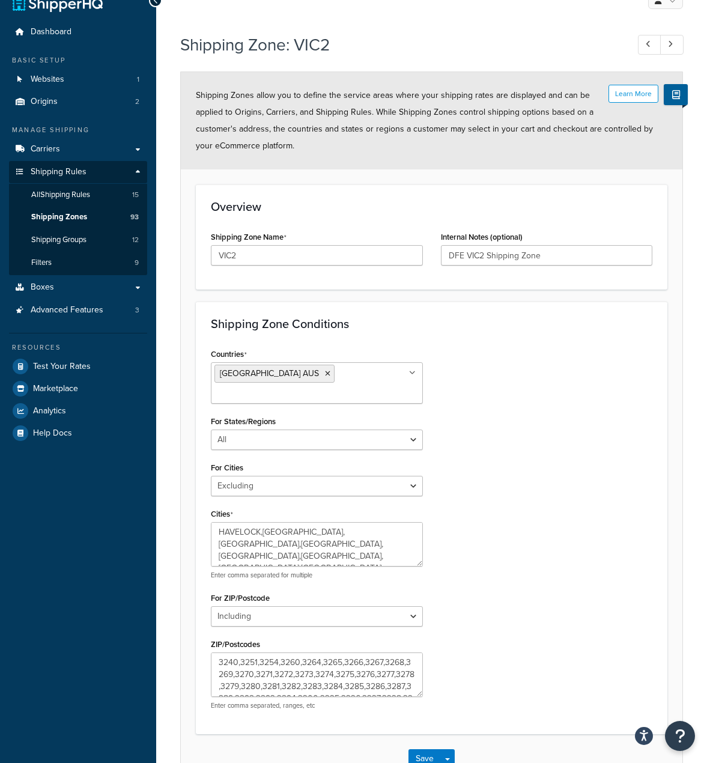
scroll to position [83, 0]
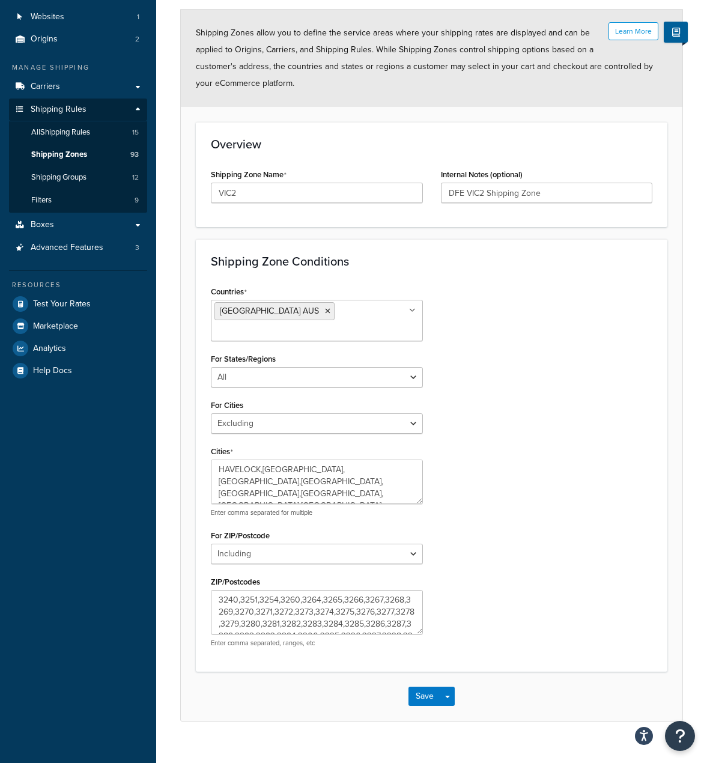
click at [513, 577] on div "Countries [GEOGRAPHIC_DATA] [GEOGRAPHIC_DATA] All Countries ALL [GEOGRAPHIC_DAT…" at bounding box center [431, 470] width 459 height 374
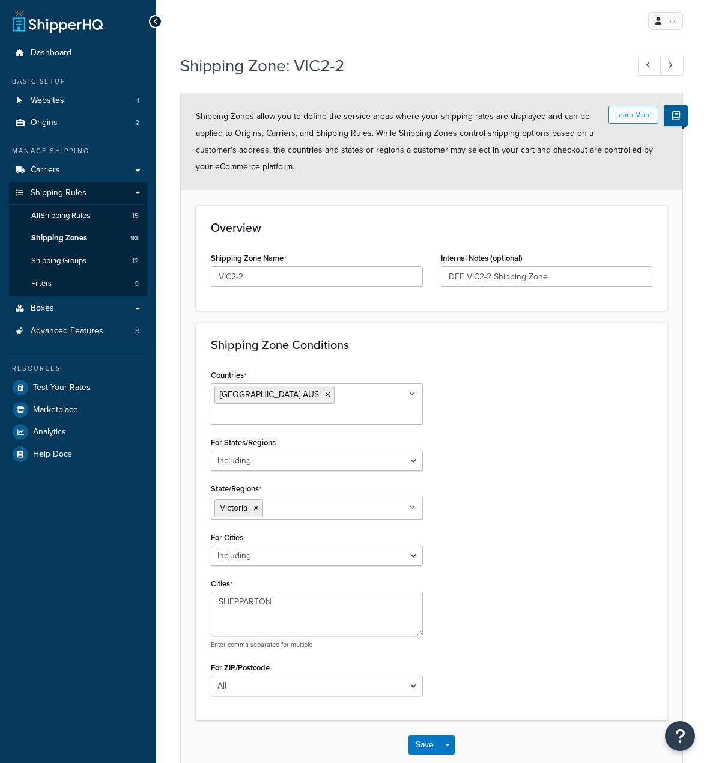
select select "including"
click at [512, 446] on div "Countries [GEOGRAPHIC_DATA] [GEOGRAPHIC_DATA] All Countries ALL [GEOGRAPHIC_DAT…" at bounding box center [431, 535] width 459 height 338
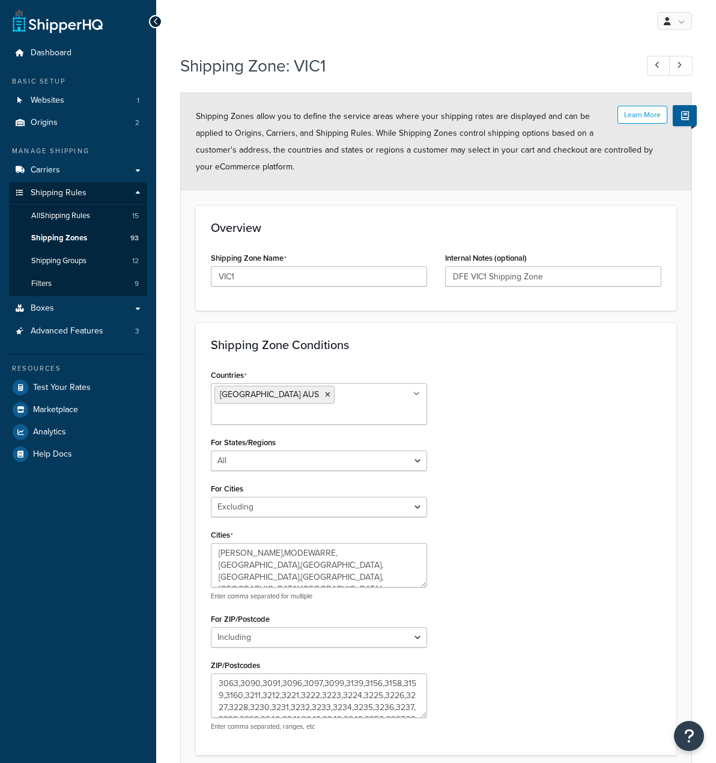
select select "excluding"
select select "including"
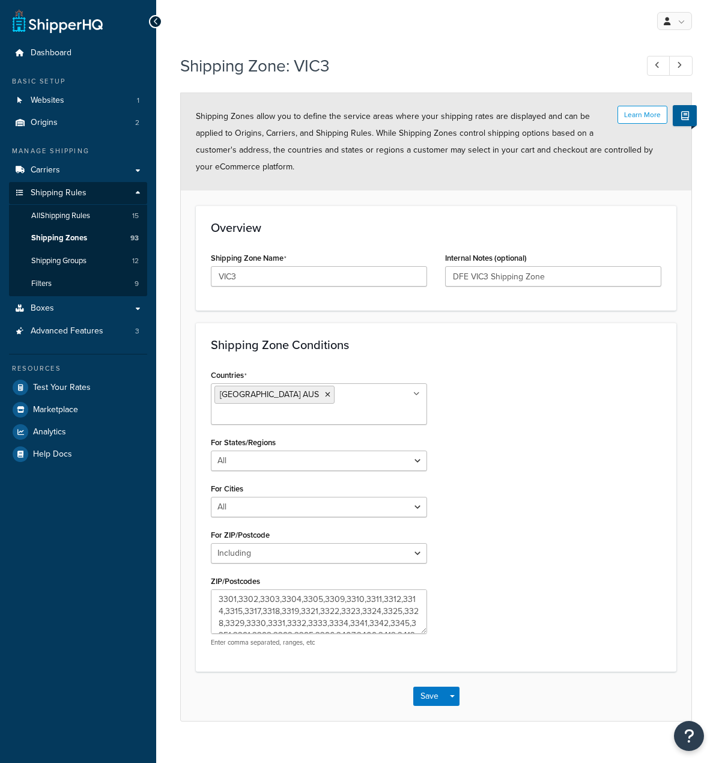
select select "including"
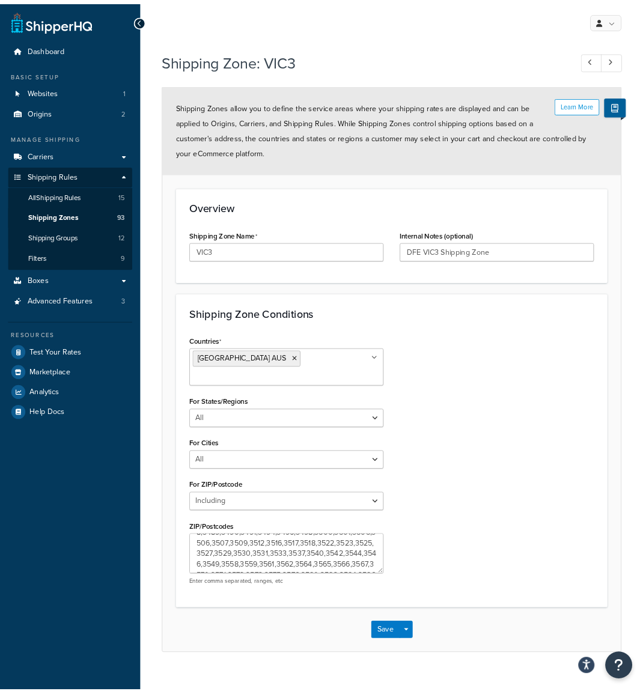
scroll to position [156, 0]
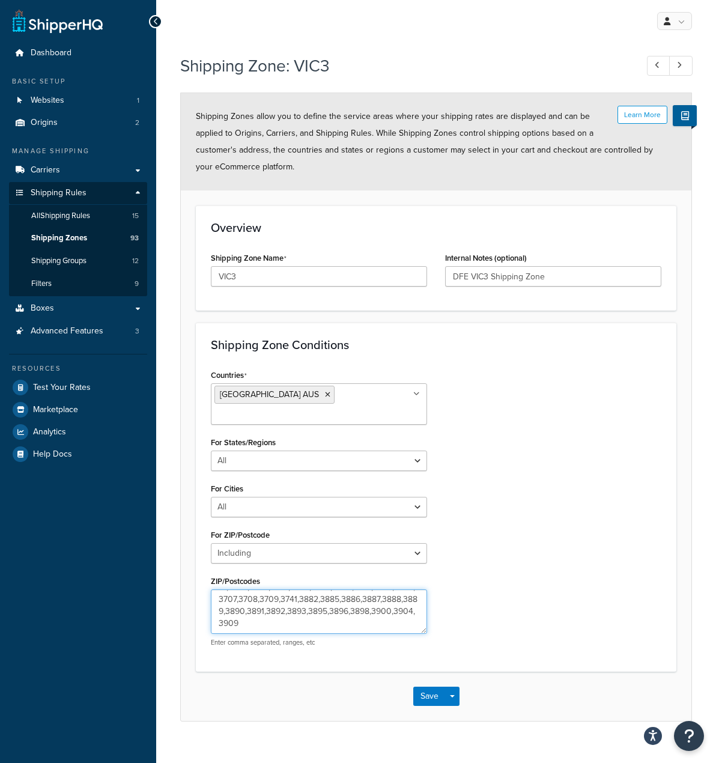
click at [401, 591] on textarea "3301,3302,3303,3304,3305,3309,3310,3311,3312,3314,3315,3317,3318,3319,3321,3322…" at bounding box center [319, 611] width 216 height 44
click at [490, 488] on div "Countries Australia AUS All Countries ALL United States USA Afghanistan AFG Alb…" at bounding box center [436, 510] width 468 height 289
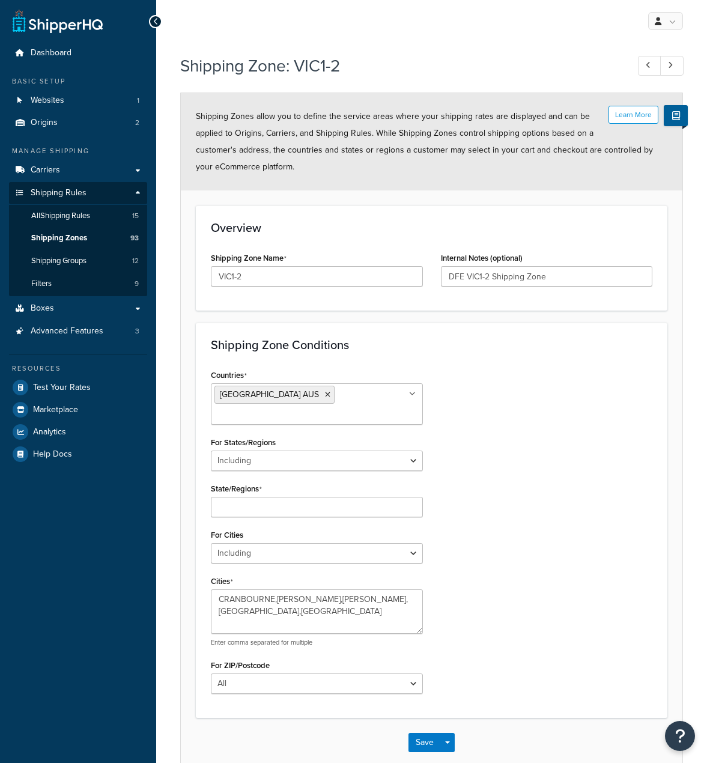
select select "including"
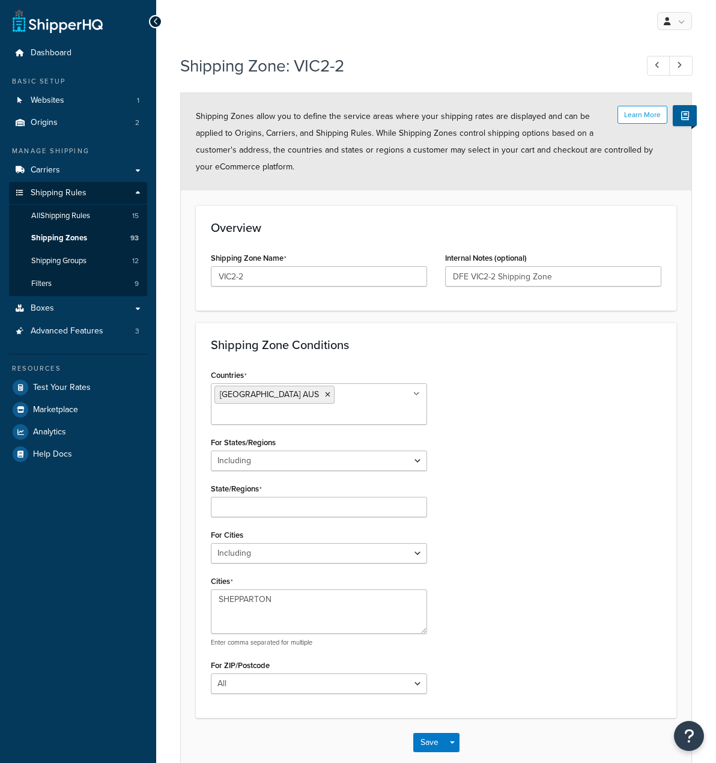
select select "including"
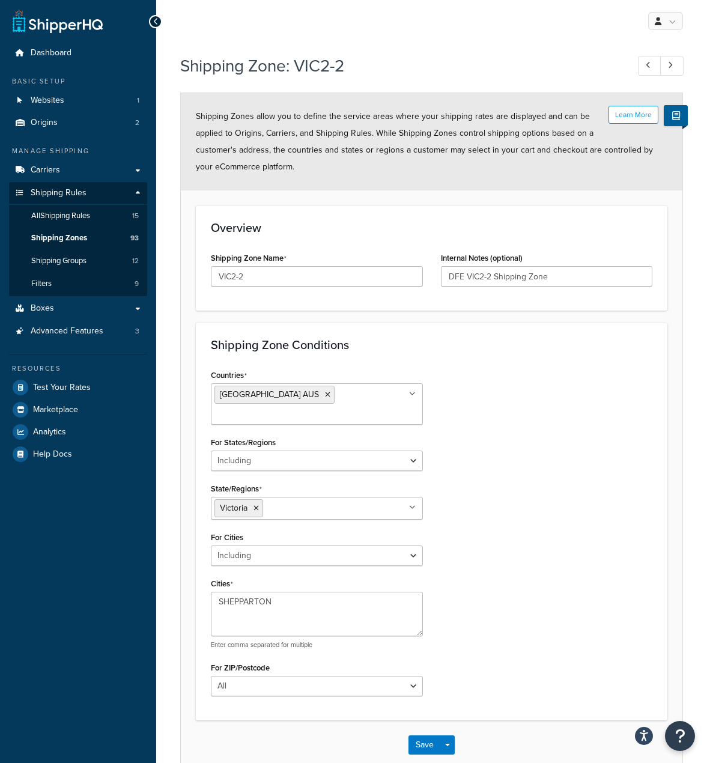
click at [534, 442] on div "Countries Australia AUS All Countries ALL United States USA Afghanistan AFG Alb…" at bounding box center [431, 535] width 459 height 338
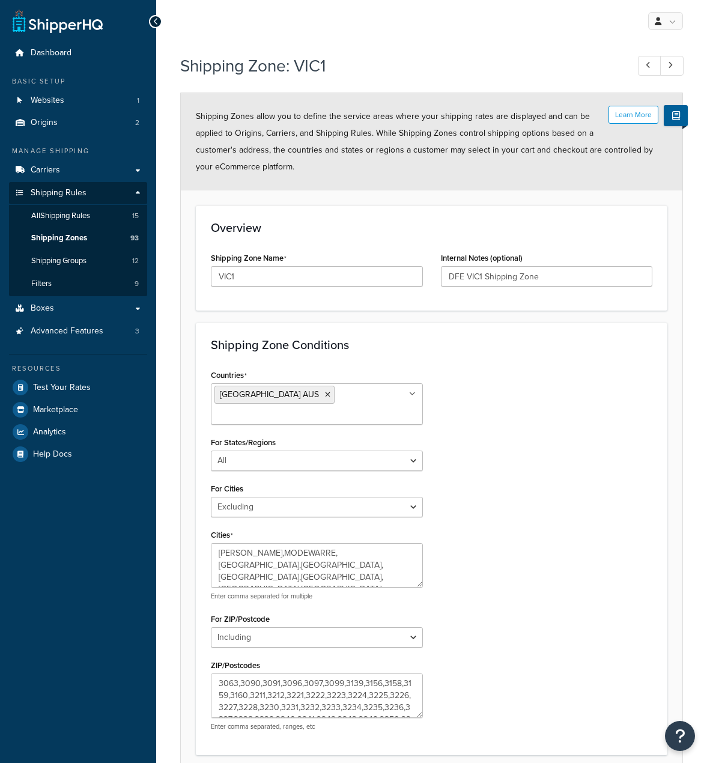
select select "excluding"
select select "including"
click at [282, 673] on textarea "3063,3090,3091,3096,3097,3099,3139,3156,3158,3159,3160,3211,3212,3221,3222,3223…" at bounding box center [317, 695] width 212 height 44
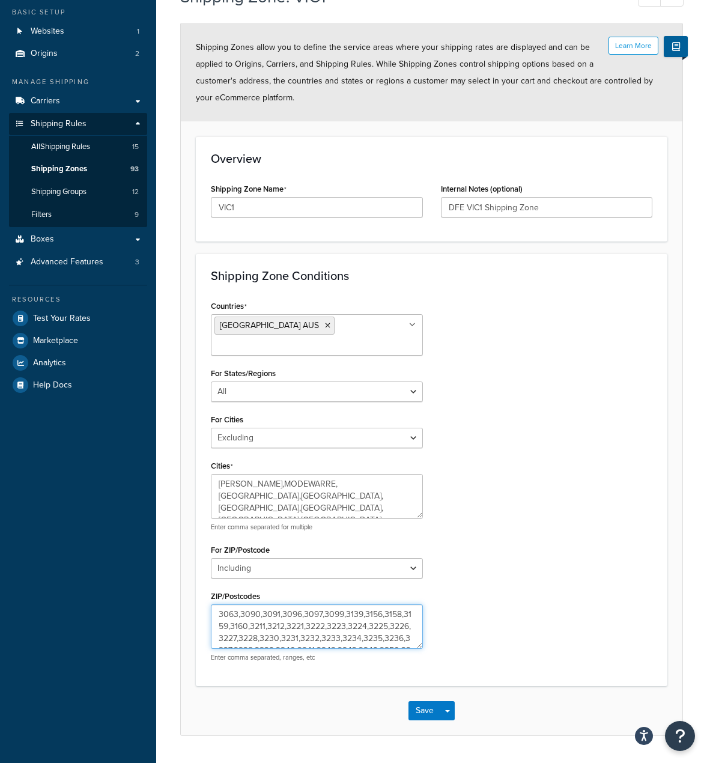
scroll to position [83, 0]
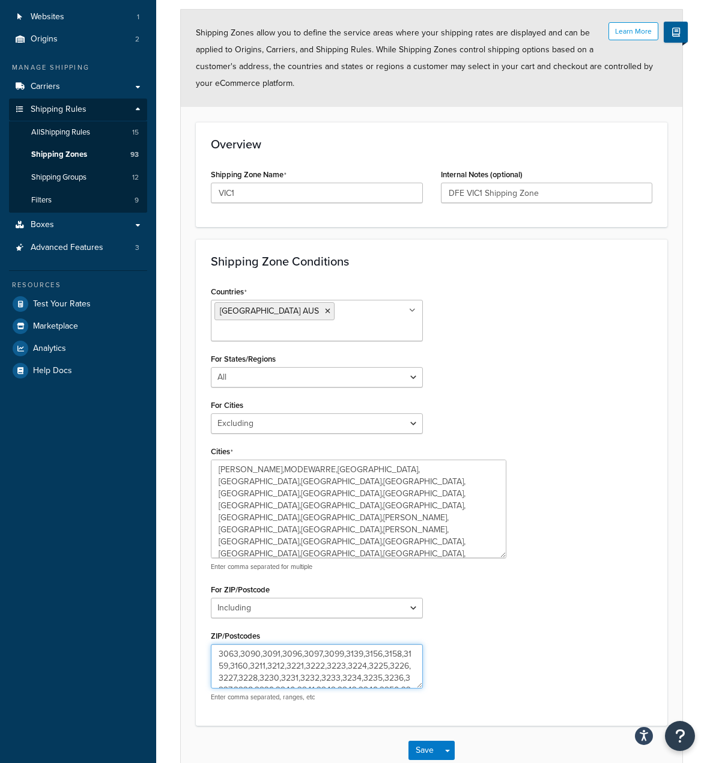
drag, startPoint x: 420, startPoint y: 482, endPoint x: 446, endPoint y: 501, distance: 32.2
click at [503, 536] on textarea "[PERSON_NAME],MODEWARRE,[GEOGRAPHIC_DATA],[GEOGRAPHIC_DATA],[GEOGRAPHIC_DATA],[…" at bounding box center [358, 508] width 295 height 98
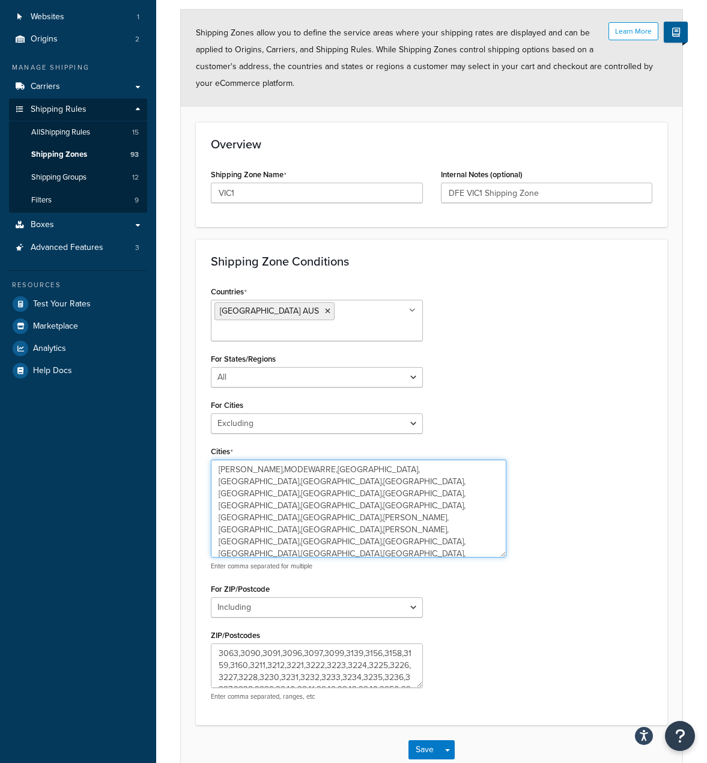
click at [439, 495] on textarea "[PERSON_NAME],MODEWARRE,[GEOGRAPHIC_DATA],[GEOGRAPHIC_DATA],[GEOGRAPHIC_DATA],[…" at bounding box center [358, 508] width 295 height 98
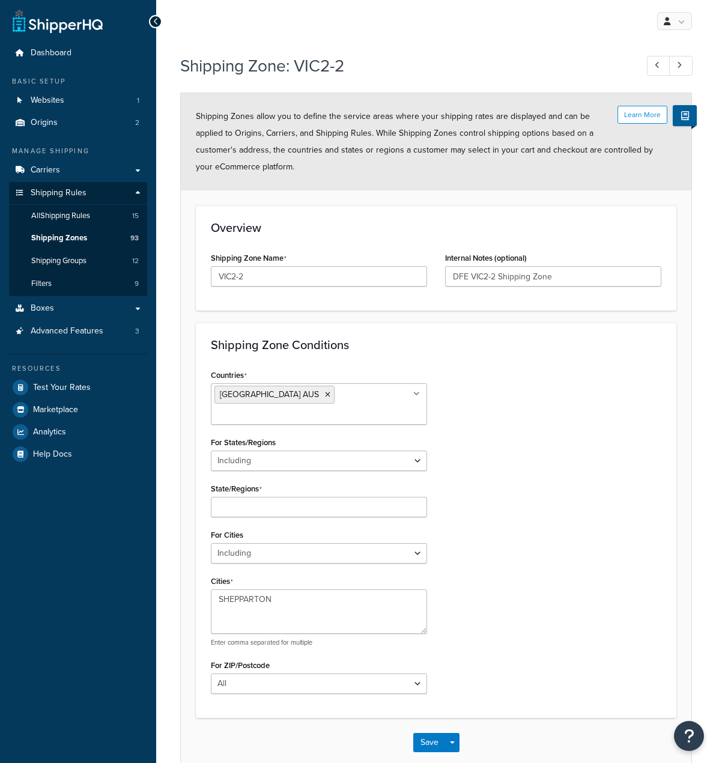
select select "including"
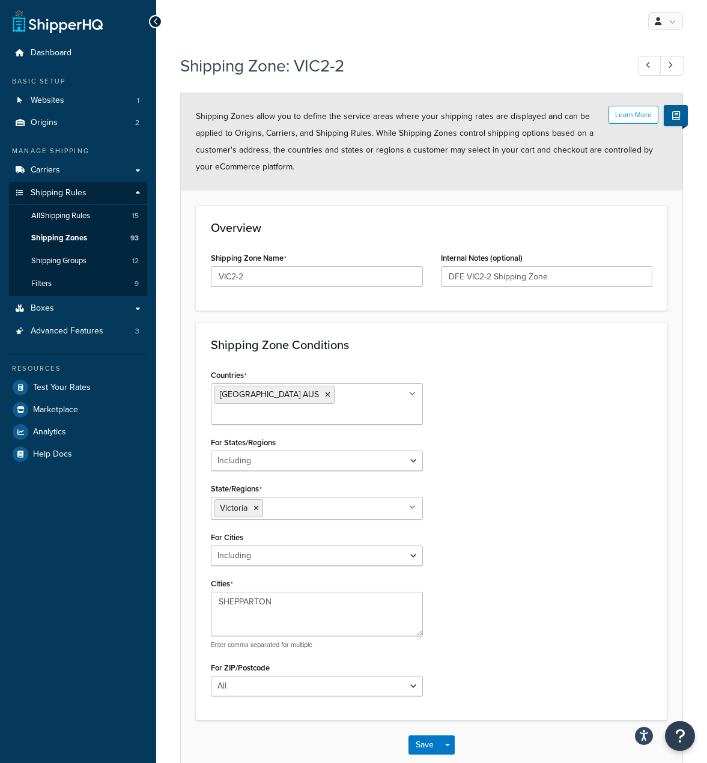
click at [497, 423] on div "Countries [GEOGRAPHIC_DATA] [GEOGRAPHIC_DATA] All Countries ALL [GEOGRAPHIC_DAT…" at bounding box center [431, 535] width 459 height 338
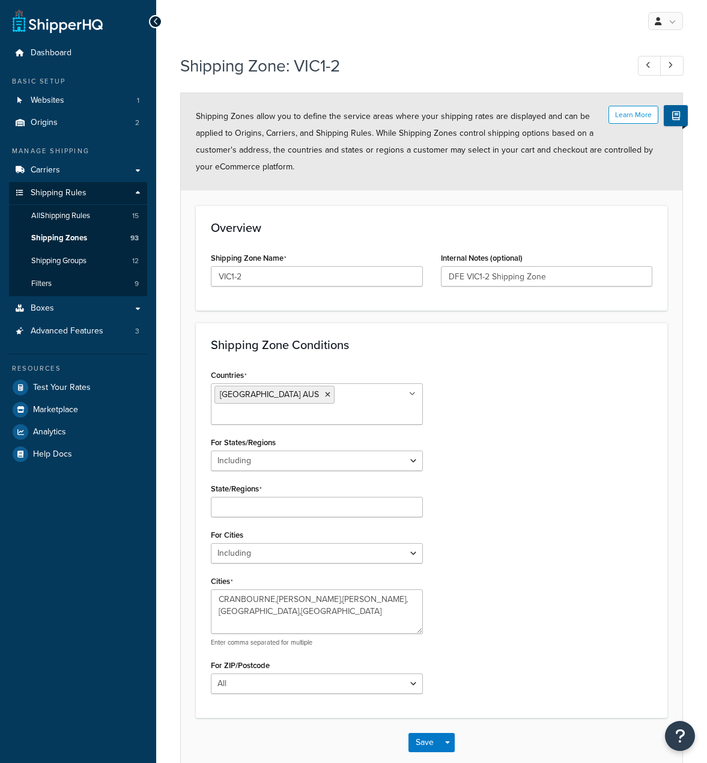
select select "including"
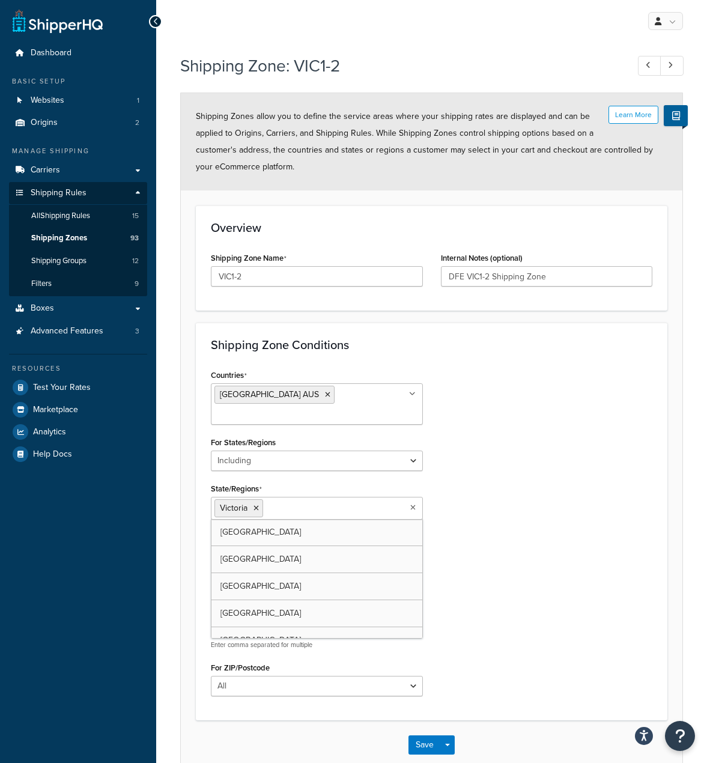
click at [498, 510] on div "Countries Australia AUS All Countries ALL United States USA Afghanistan AFG Alb…" at bounding box center [431, 535] width 459 height 338
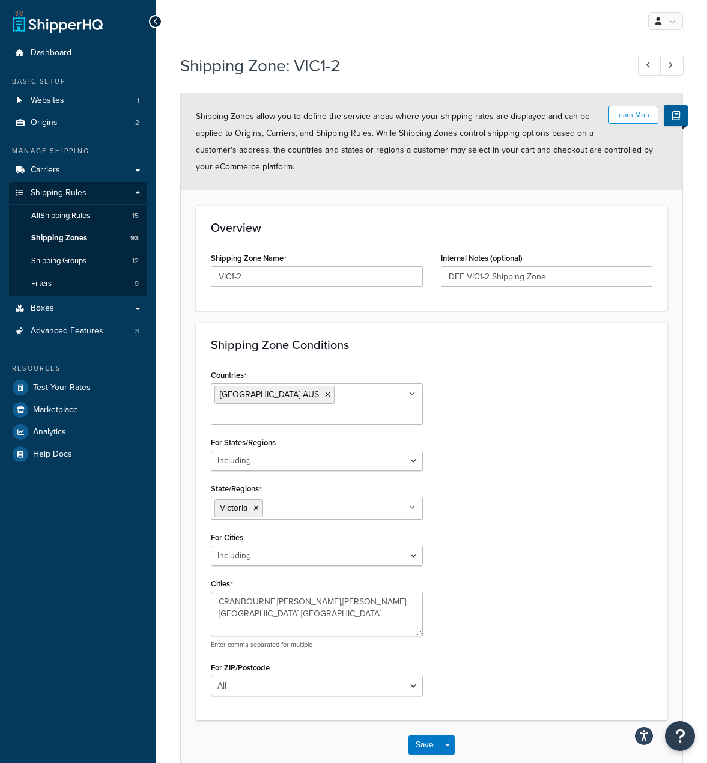
drag, startPoint x: 506, startPoint y: 510, endPoint x: 518, endPoint y: 509, distance: 12.0
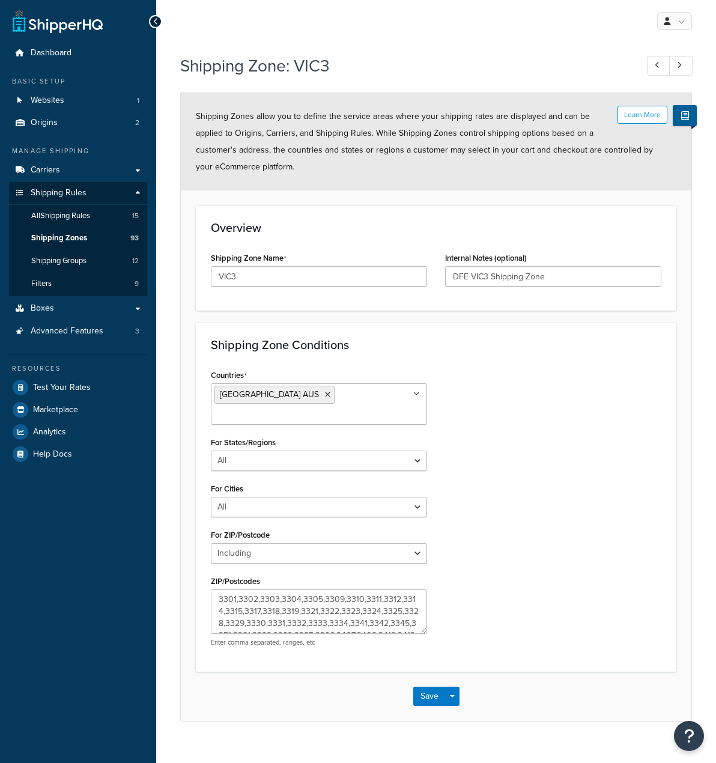
select select "including"
click at [518, 527] on div "Countries [GEOGRAPHIC_DATA] [GEOGRAPHIC_DATA] All Countries ALL [GEOGRAPHIC_DAT…" at bounding box center [436, 510] width 468 height 289
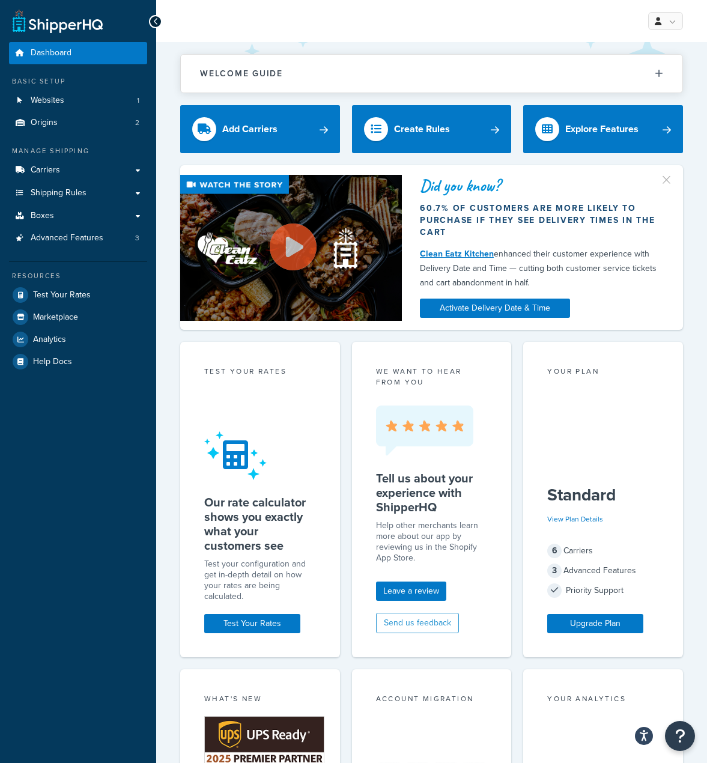
click at [268, 607] on div "Test your rates Our rate calculator shows you exactly what your customers see T…" at bounding box center [260, 499] width 160 height 315
click at [267, 629] on link "Test Your Rates" at bounding box center [252, 623] width 96 height 19
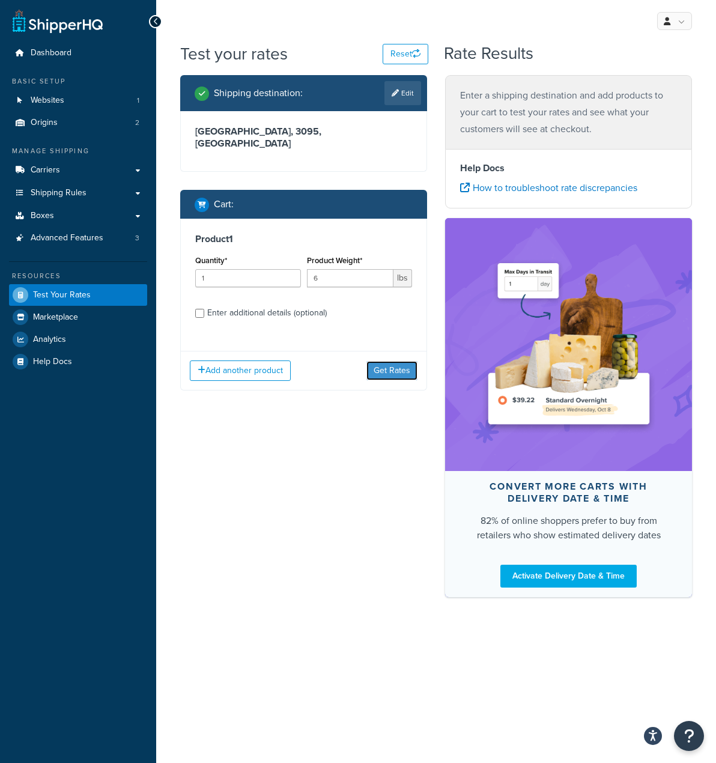
click at [382, 361] on button "Get Rates" at bounding box center [391, 370] width 51 height 19
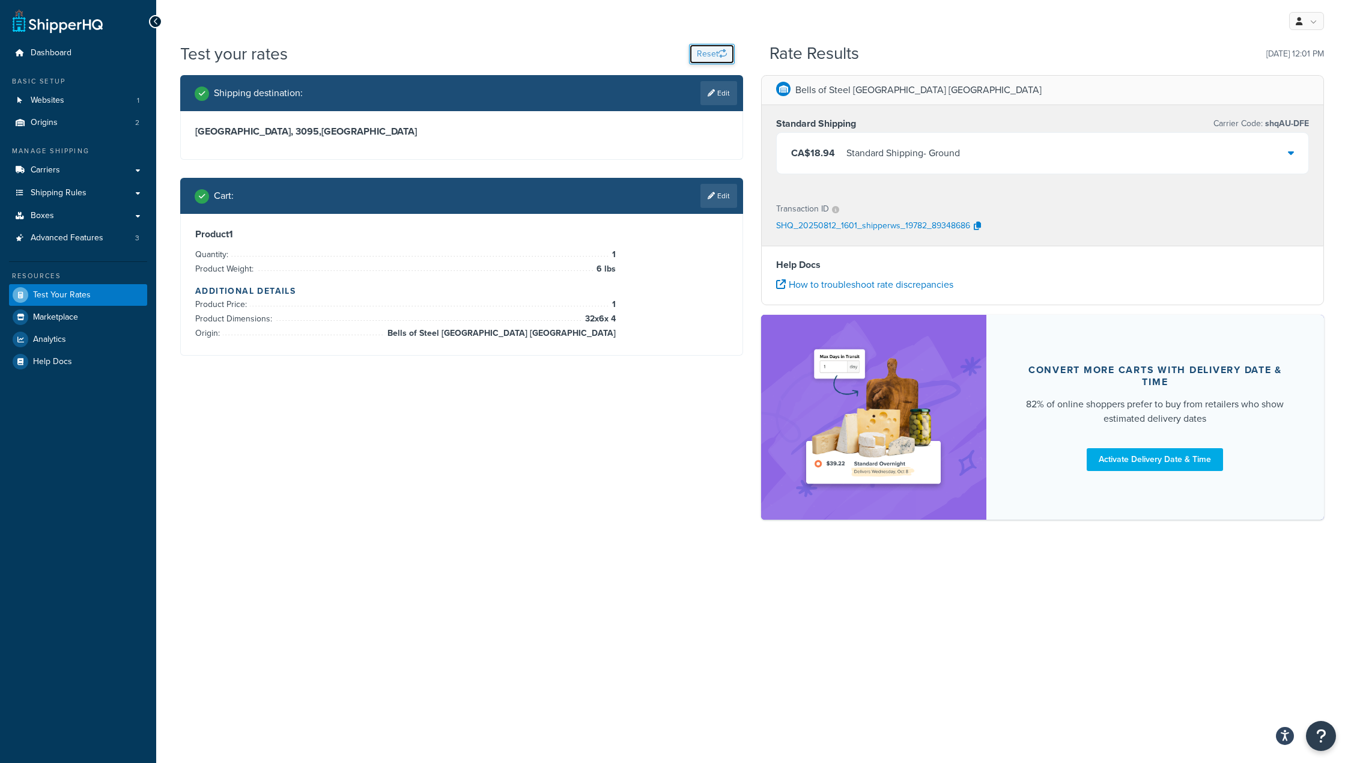
click at [704, 55] on button "Reset" at bounding box center [712, 54] width 46 height 20
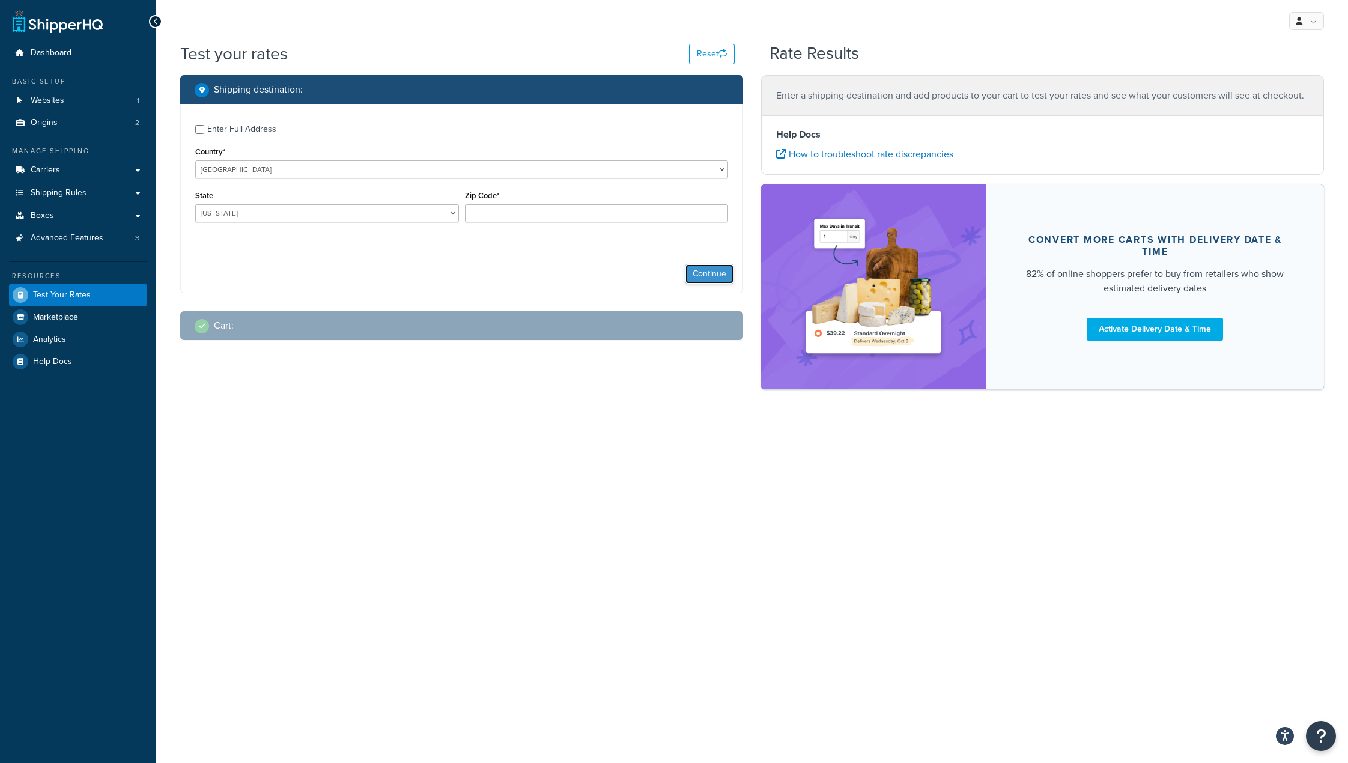
click at [709, 277] on button "Continue" at bounding box center [709, 273] width 48 height 19
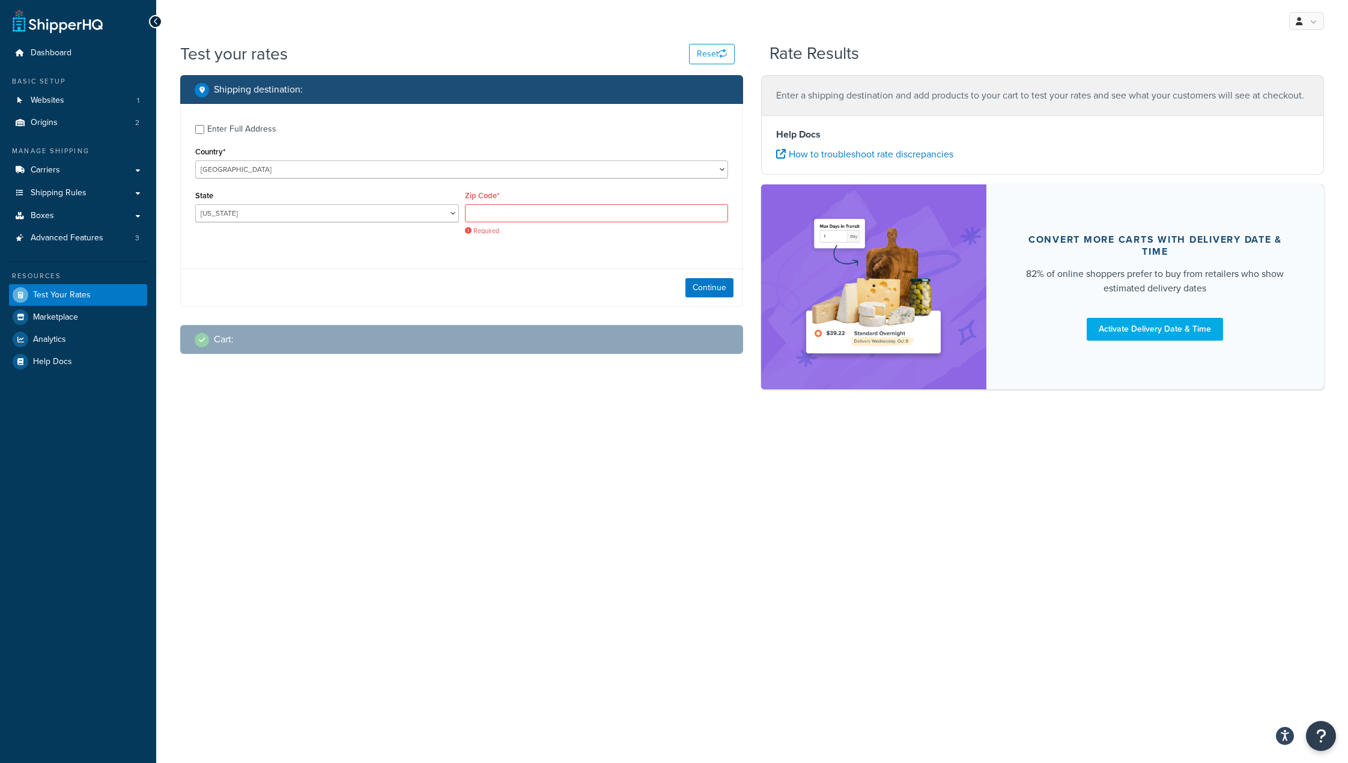
drag, startPoint x: 602, startPoint y: 229, endPoint x: 608, endPoint y: 222, distance: 9.4
click at [602, 229] on span "Required" at bounding box center [597, 230] width 264 height 9
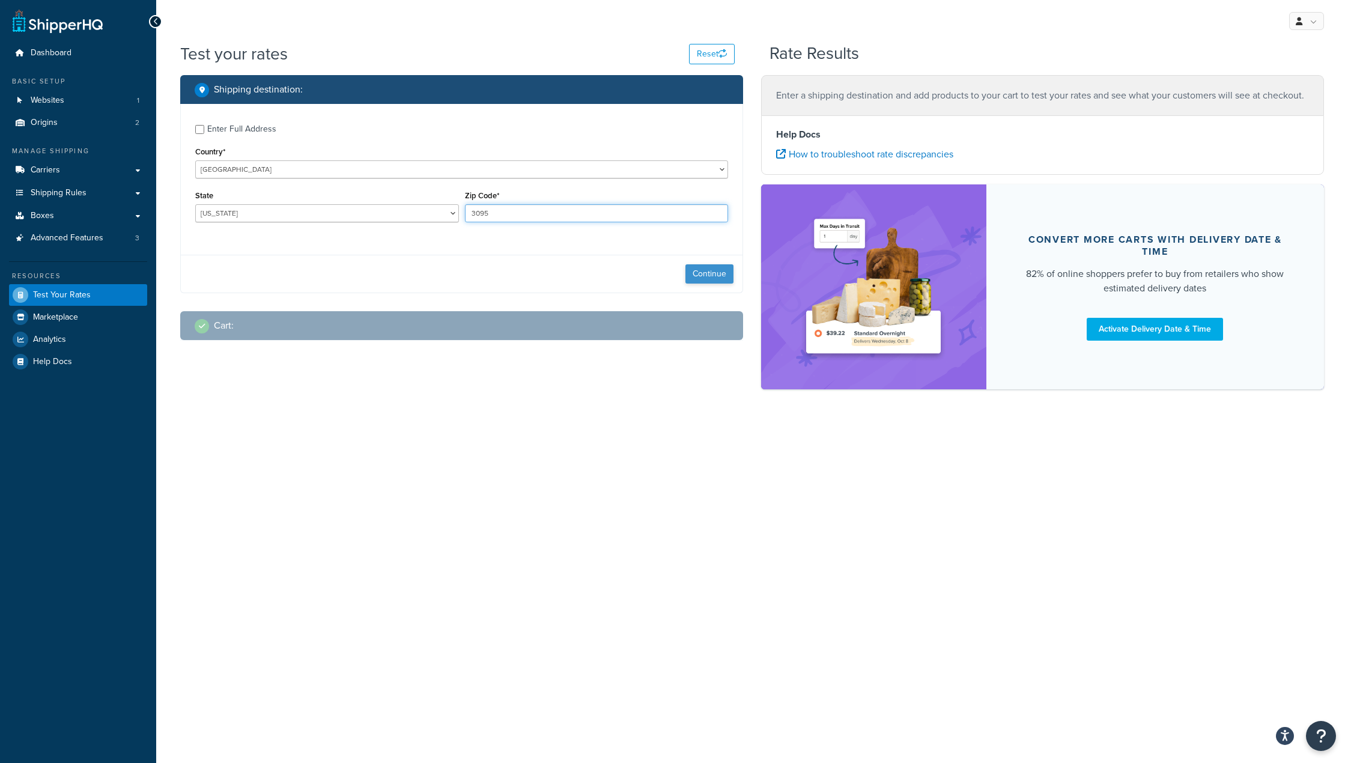
type input "3095"
click at [700, 275] on button "Continue" at bounding box center [709, 273] width 48 height 19
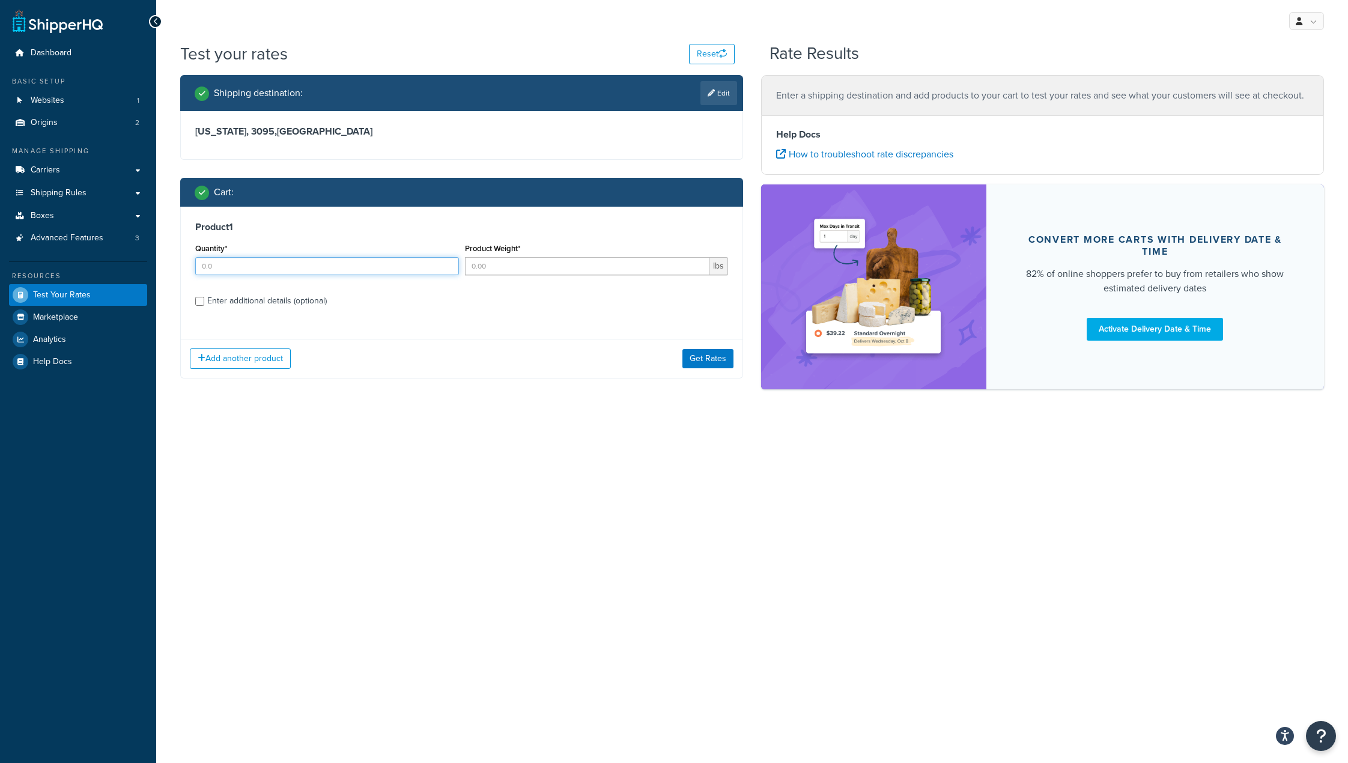
click at [311, 260] on input "Quantity*" at bounding box center [327, 266] width 264 height 18
type input "1"
type input "6"
drag, startPoint x: 682, startPoint y: 158, endPoint x: 701, endPoint y: 104, distance: 56.6
click at [683, 157] on div "Alabama, 3095 , United States" at bounding box center [462, 135] width 562 height 48
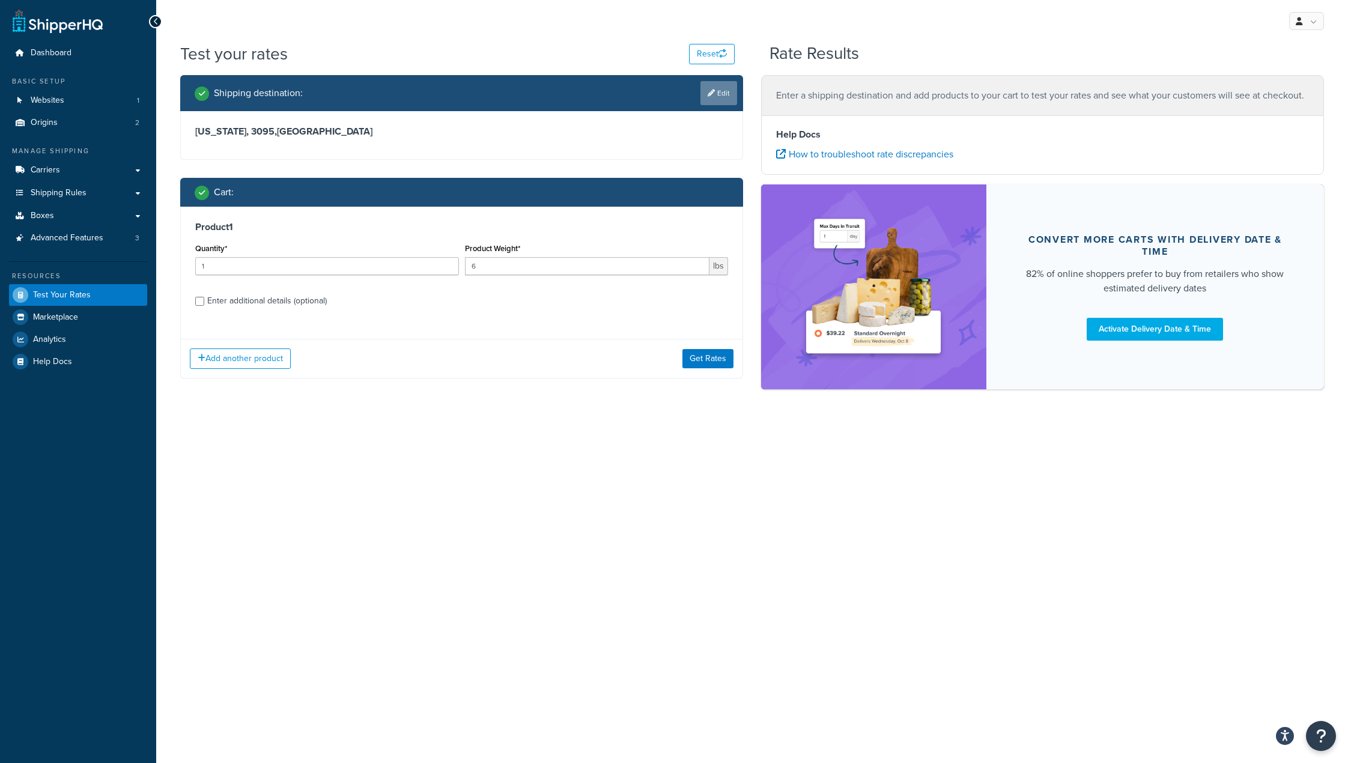
click at [707, 89] on icon at bounding box center [710, 92] width 7 height 7
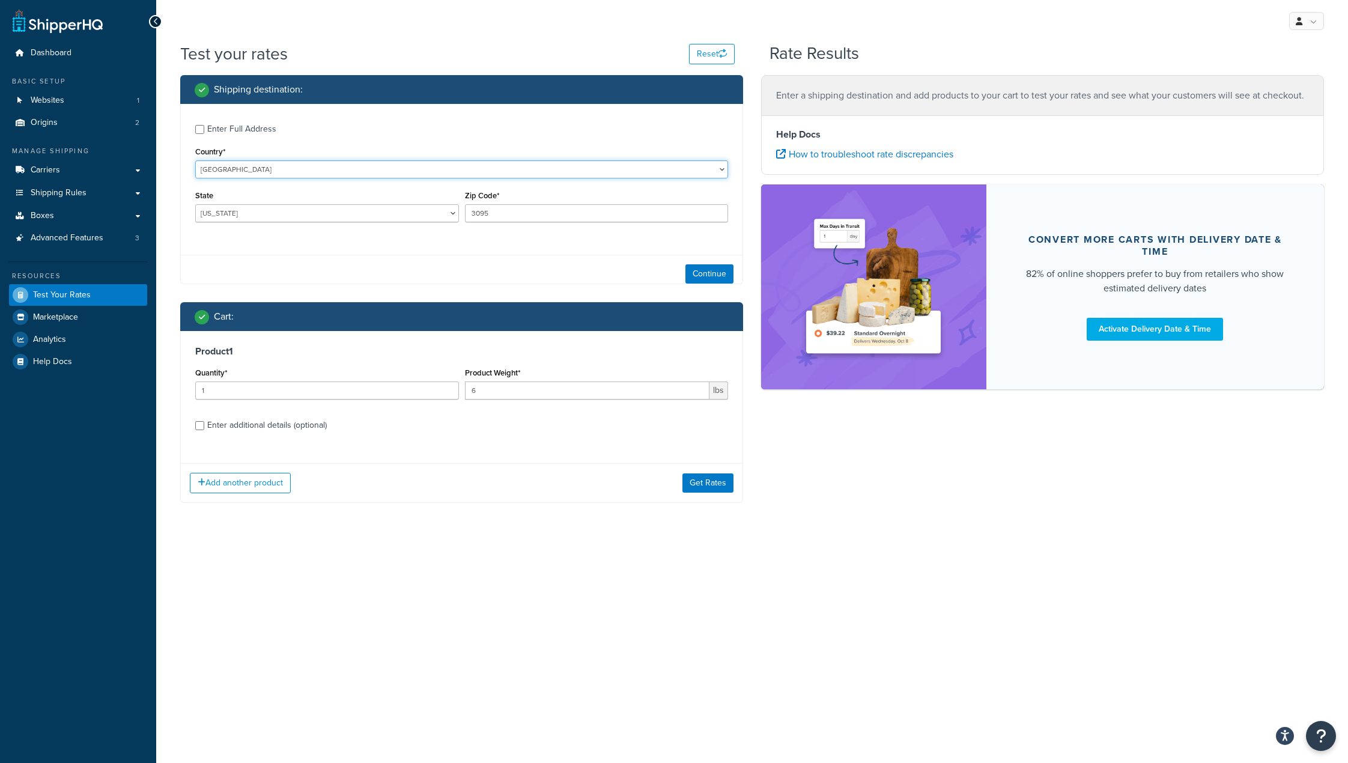
drag, startPoint x: 243, startPoint y: 169, endPoint x: 244, endPoint y: 178, distance: 8.4
click at [243, 169] on select "United States United Kingdom Afghanistan Åland Islands Albania Algeria American…" at bounding box center [461, 169] width 533 height 18
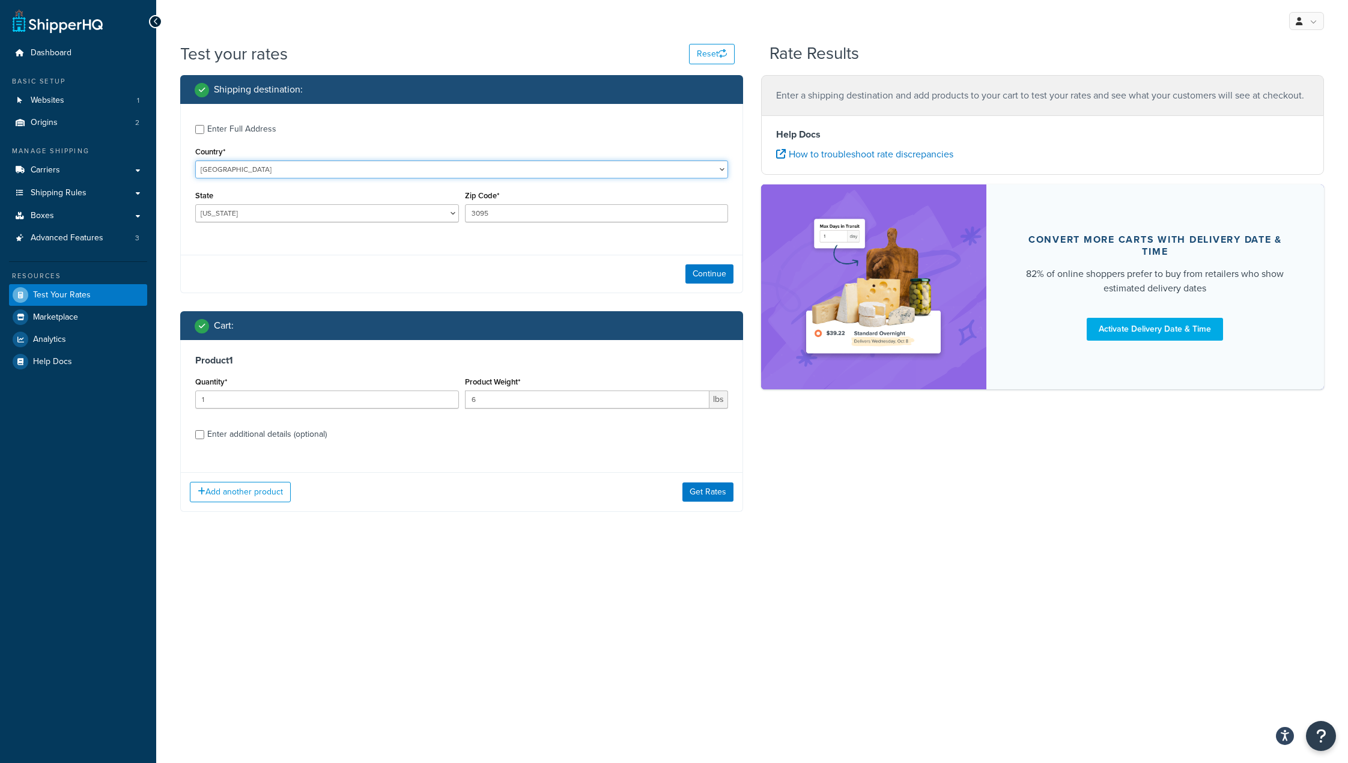
select select "AU"
click at [195, 160] on select "United States United Kingdom Afghanistan Åland Islands Albania Algeria American…" at bounding box center [461, 169] width 533 height 18
select select "ACT"
click at [707, 274] on button "Continue" at bounding box center [709, 273] width 48 height 19
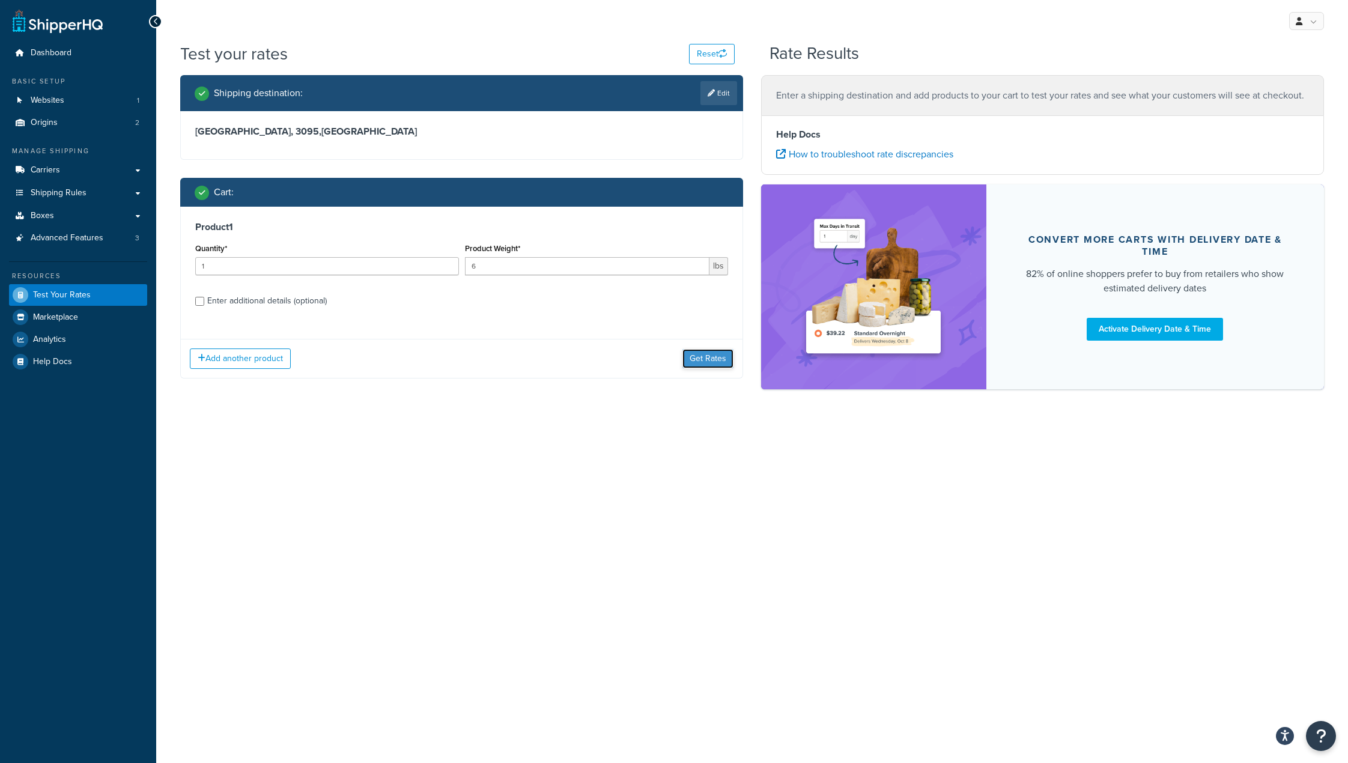
click at [701, 353] on button "Get Rates" at bounding box center [707, 358] width 51 height 19
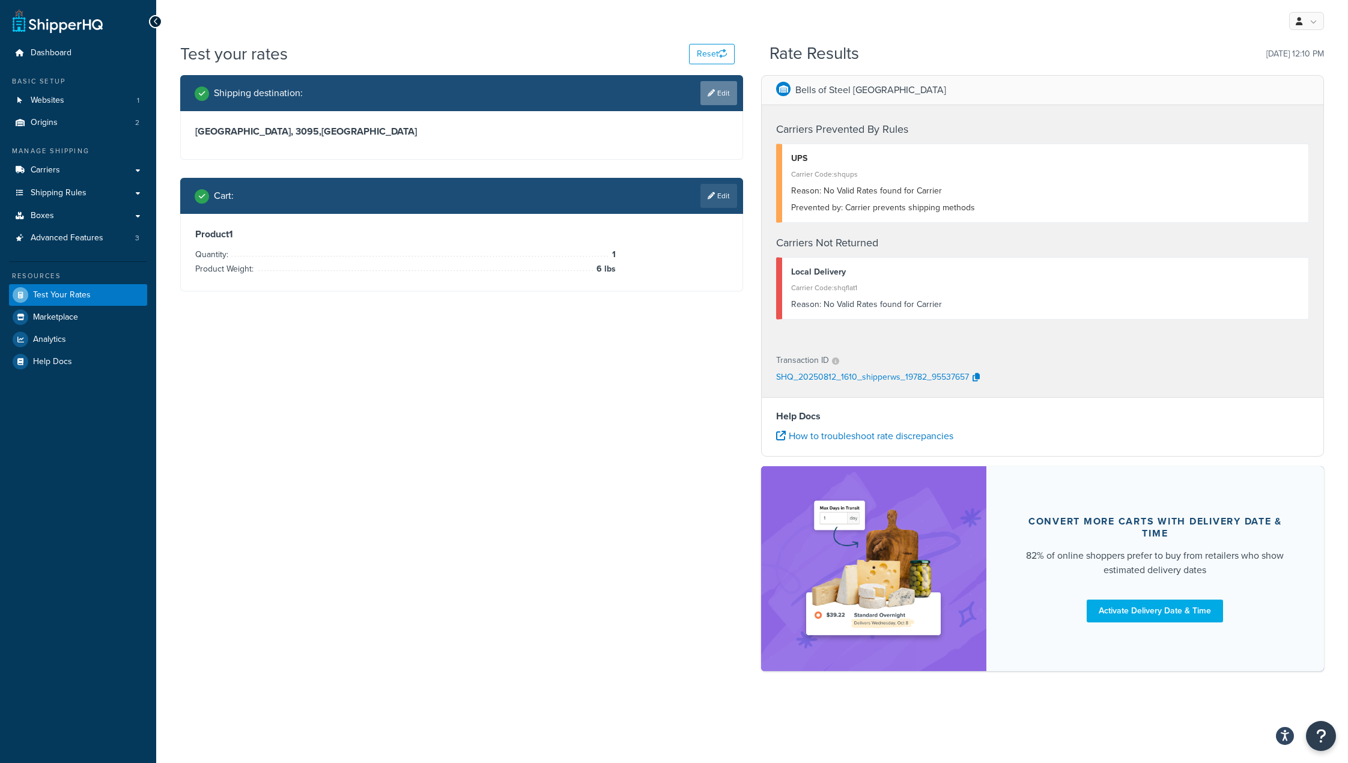
click at [715, 101] on link "Edit" at bounding box center [718, 93] width 37 height 24
select select "AU"
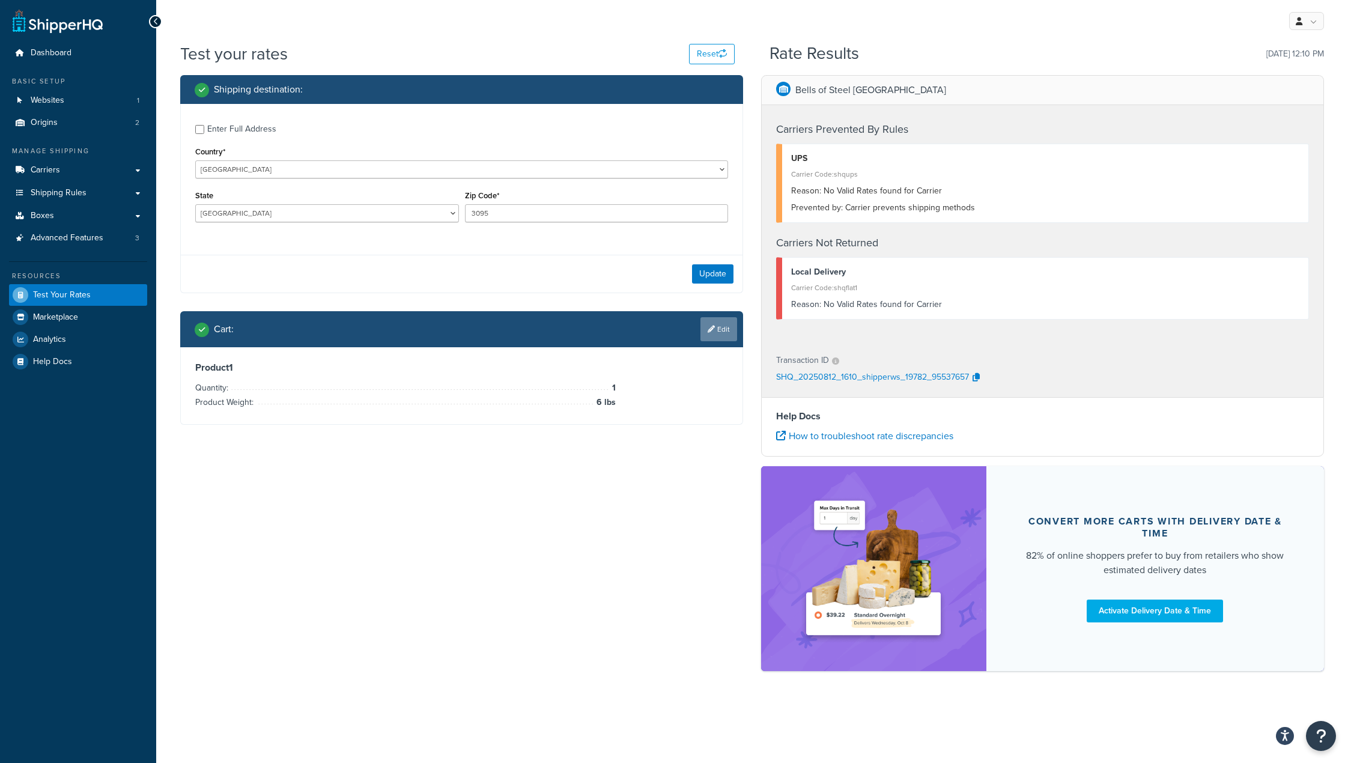
click at [715, 335] on link "Edit" at bounding box center [718, 329] width 37 height 24
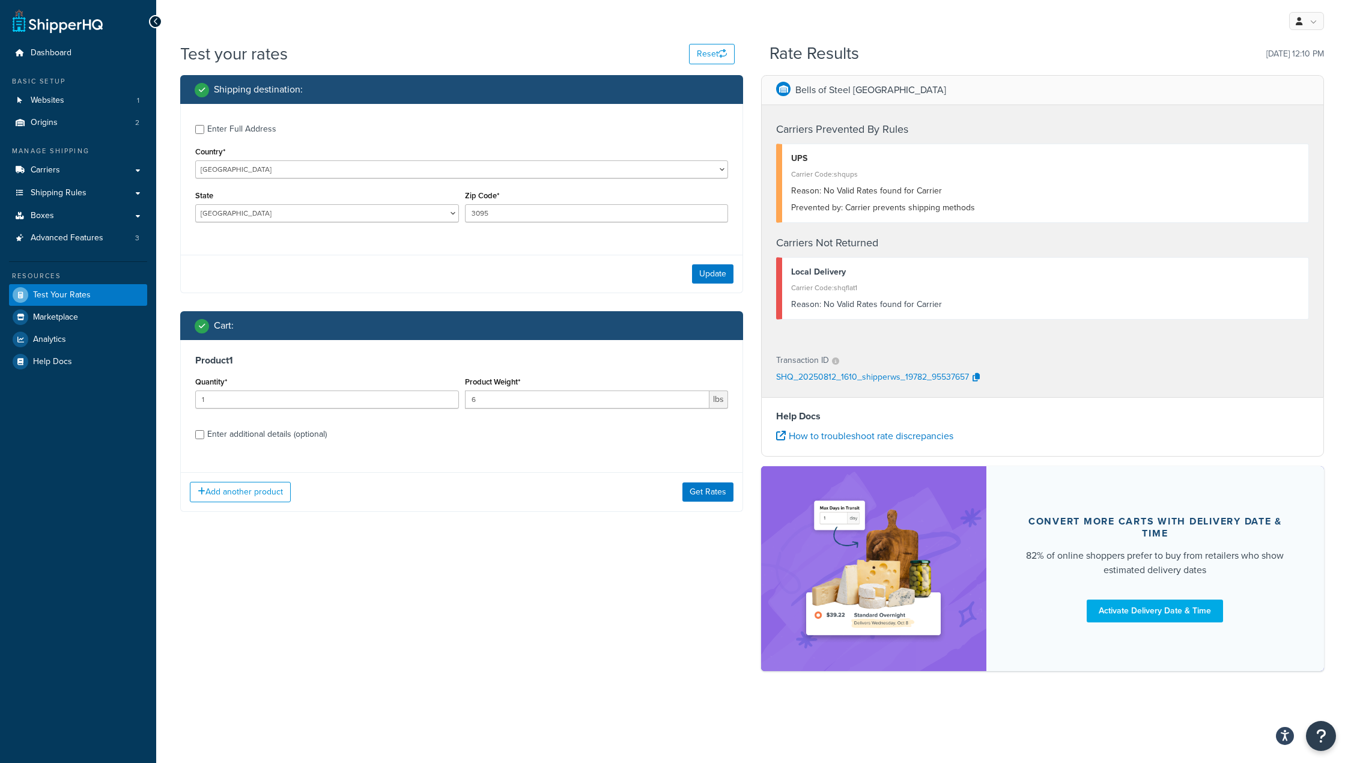
click at [205, 445] on div "Product 1 Quantity* 1 Product Weight* 6 lbs Enter additional details (optional)" at bounding box center [462, 401] width 562 height 123
click at [218, 428] on div "Enter additional details (optional)" at bounding box center [267, 434] width 120 height 17
click at [220, 431] on div "Enter additional details (optional)" at bounding box center [267, 434] width 120 height 17
click at [204, 431] on input "Enter additional details (optional)" at bounding box center [199, 434] width 9 height 9
checkbox input "true"
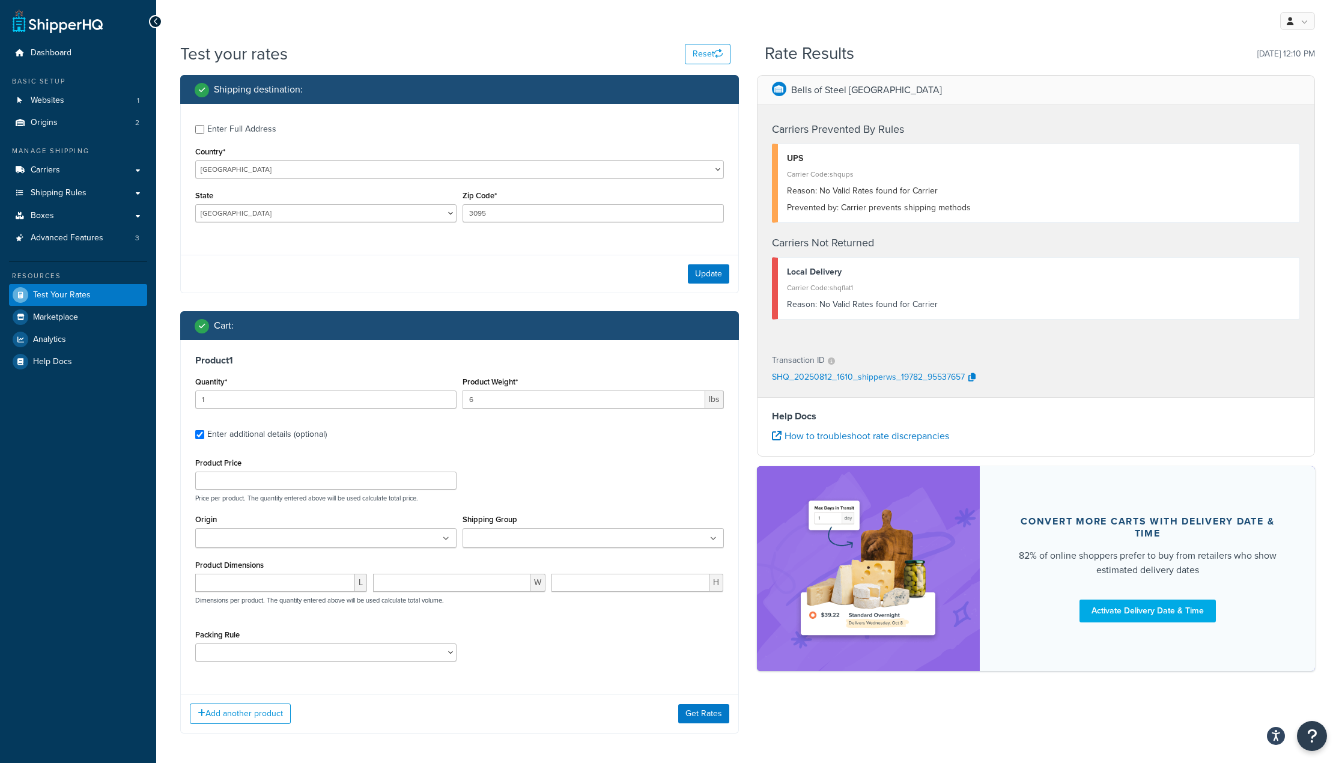
click at [357, 527] on div "Origin Bells of Steel Australia Melbourne Bells of Steel Calgary" at bounding box center [325, 529] width 261 height 37
click at [353, 534] on ul at bounding box center [325, 538] width 261 height 20
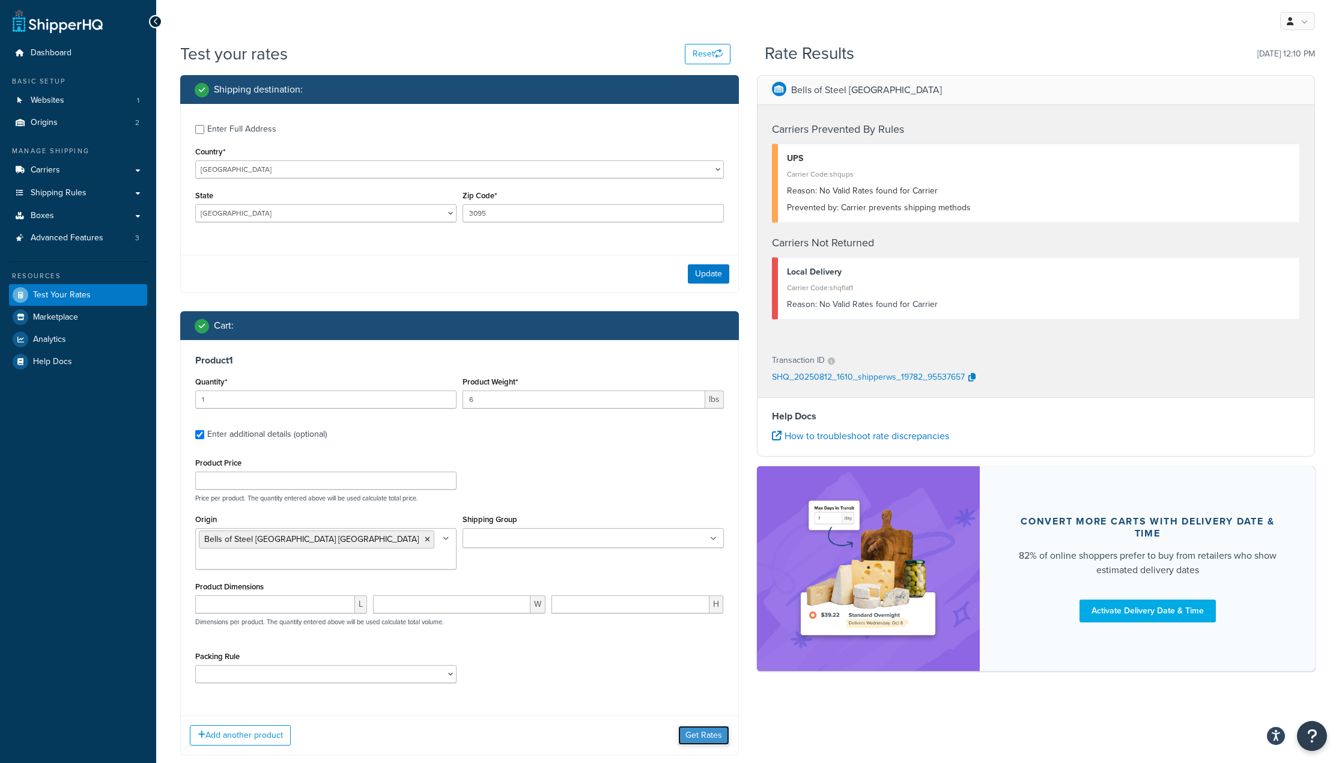
click at [704, 730] on button "Get Rates" at bounding box center [703, 734] width 51 height 19
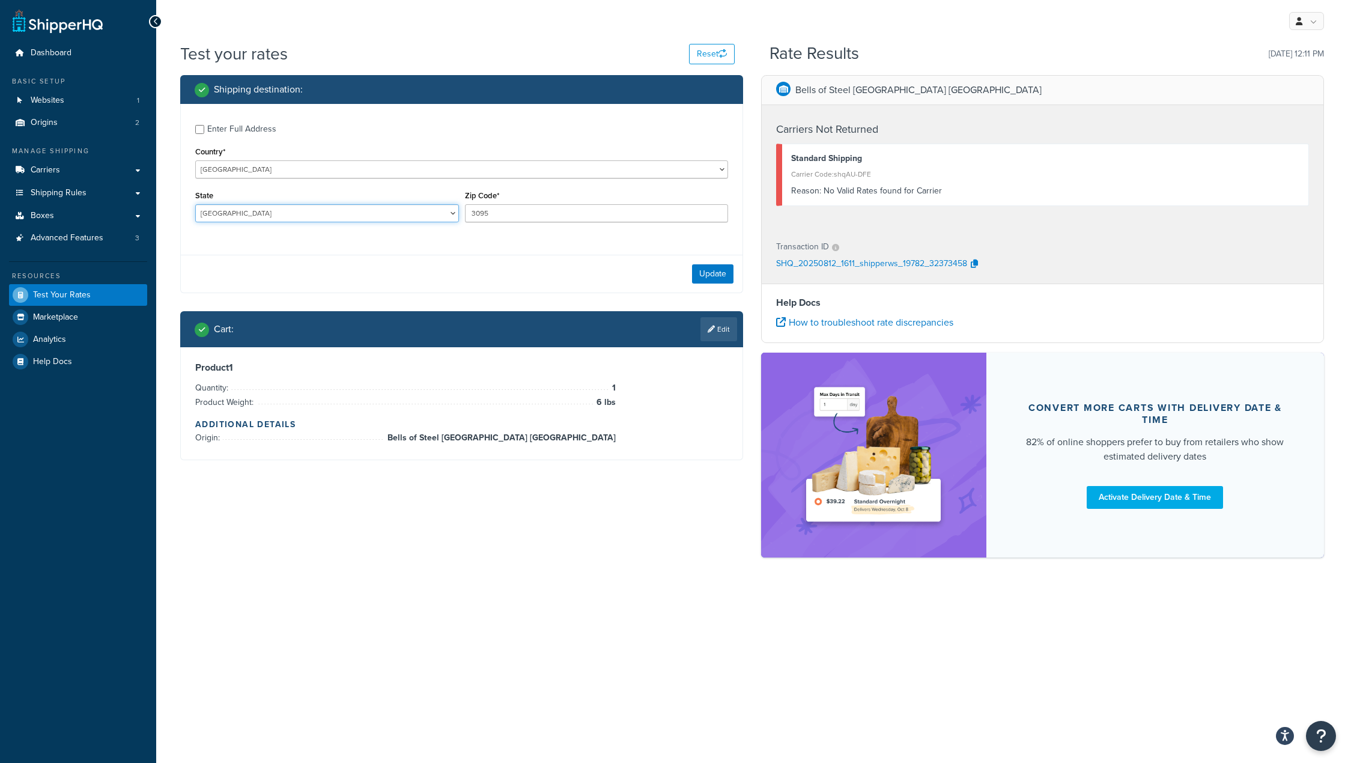
click at [300, 204] on select "Australian Capital Territory New South Wales Northern Territory Queensland Sout…" at bounding box center [327, 213] width 264 height 18
select select "VIC"
click at [195, 204] on select "Australian Capital Territory New South Wales Northern Territory Queensland Sout…" at bounding box center [327, 213] width 264 height 18
click at [709, 285] on div "Update" at bounding box center [462, 274] width 562 height 38
click at [713, 268] on button "Update" at bounding box center [712, 273] width 41 height 19
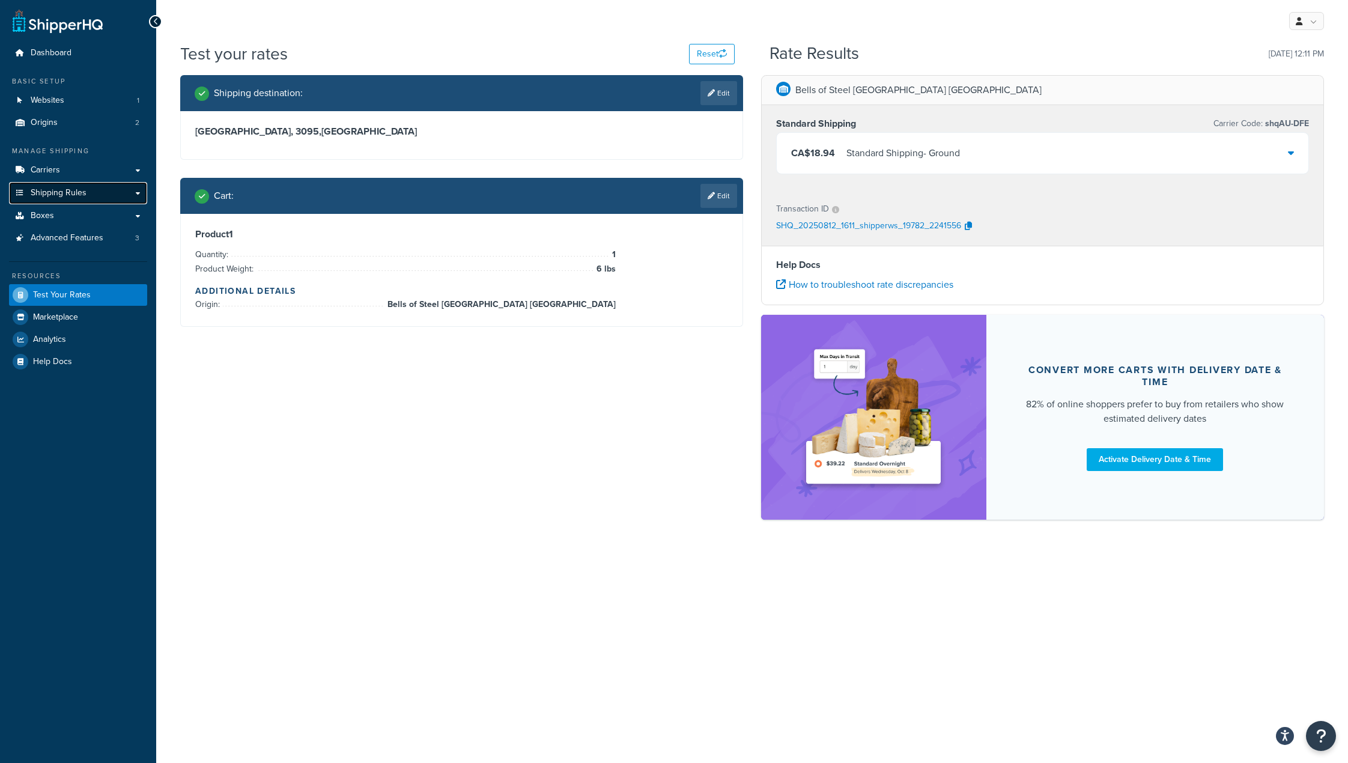
click at [127, 198] on link "Shipping Rules" at bounding box center [78, 193] width 138 height 22
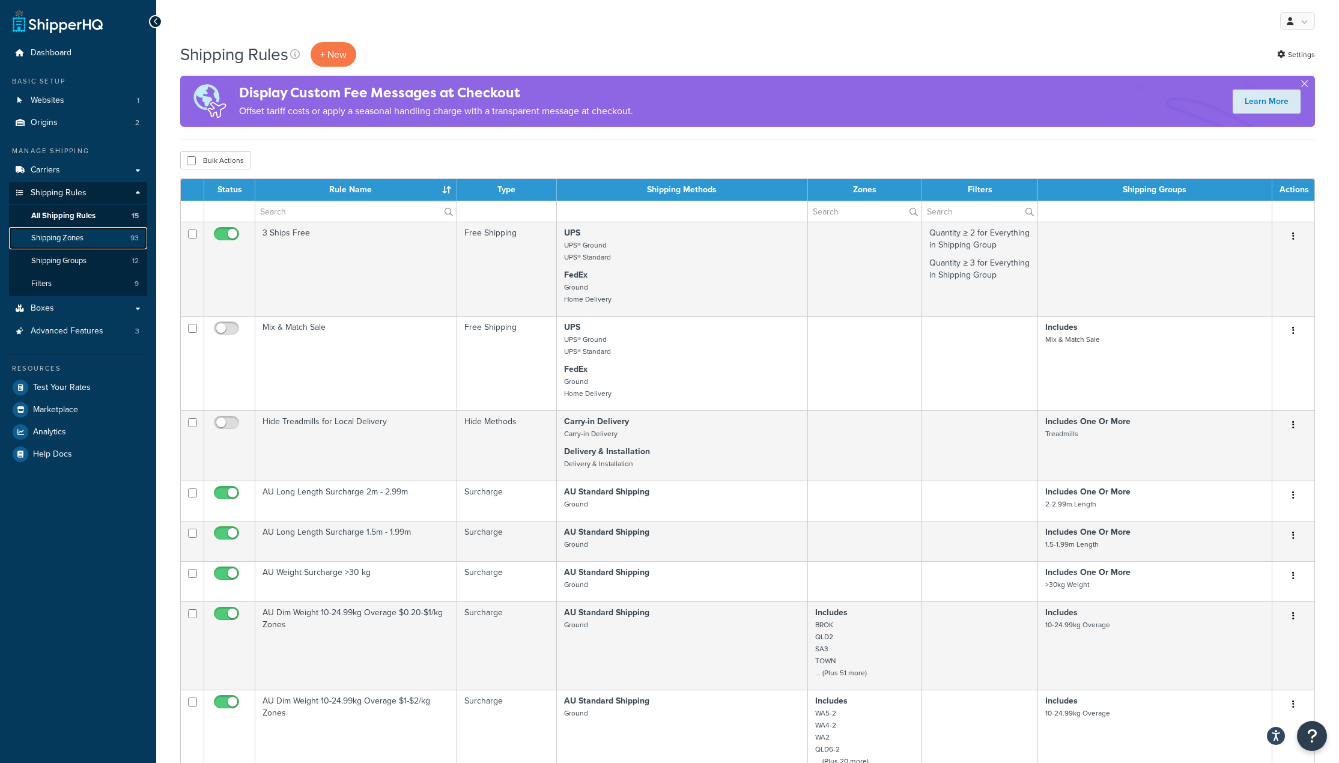
click at [78, 239] on span "Shipping Zones" at bounding box center [57, 238] width 52 height 10
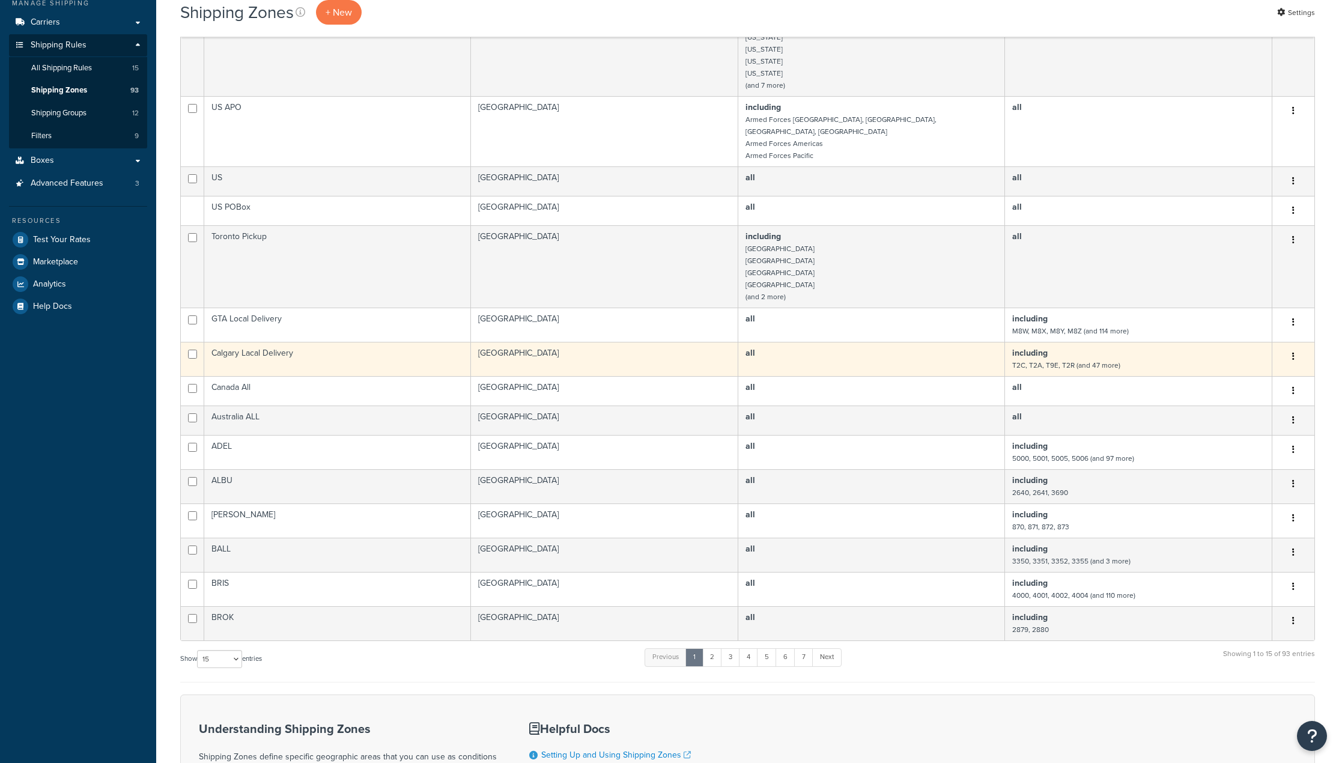
scroll to position [319, 0]
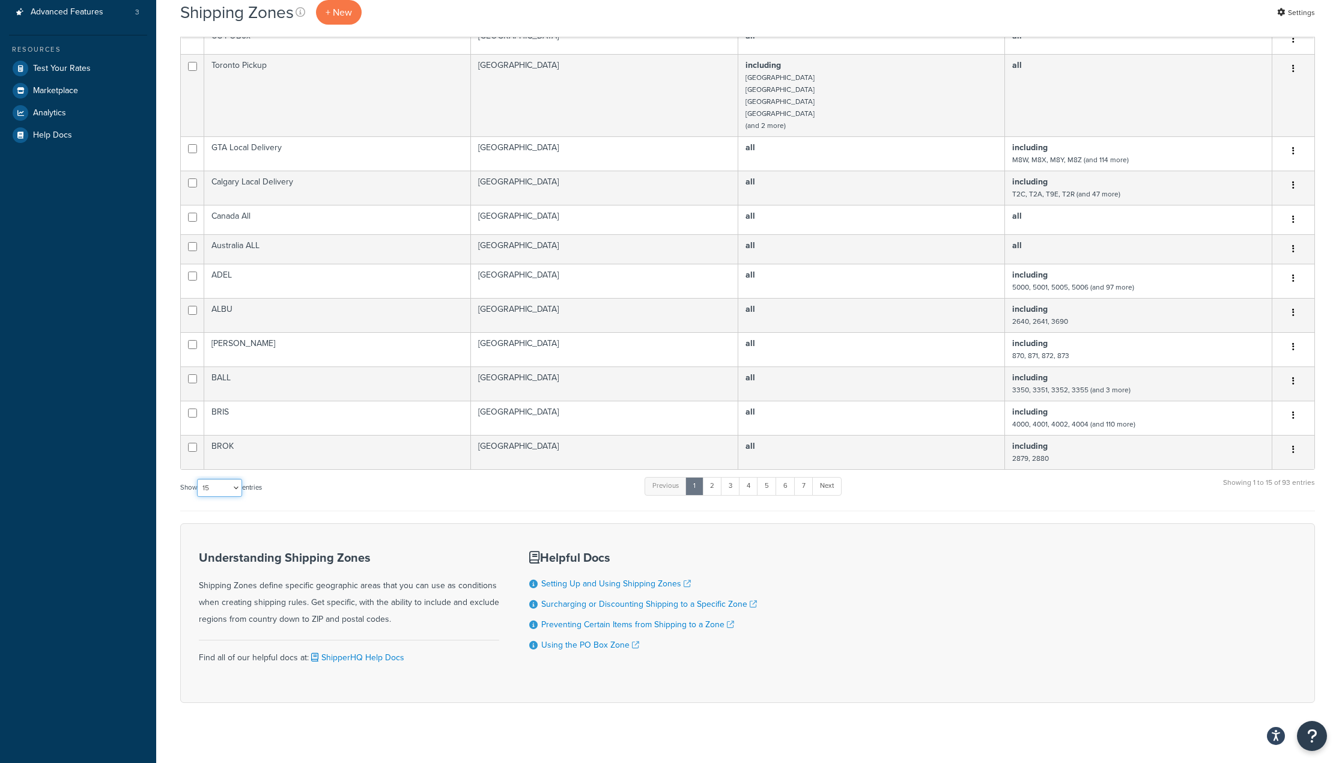
click at [200, 479] on select "10 15 25 50 100" at bounding box center [219, 488] width 45 height 18
select select "100"
click at [198, 497] on select "10 15 25 50 100" at bounding box center [219, 488] width 45 height 18
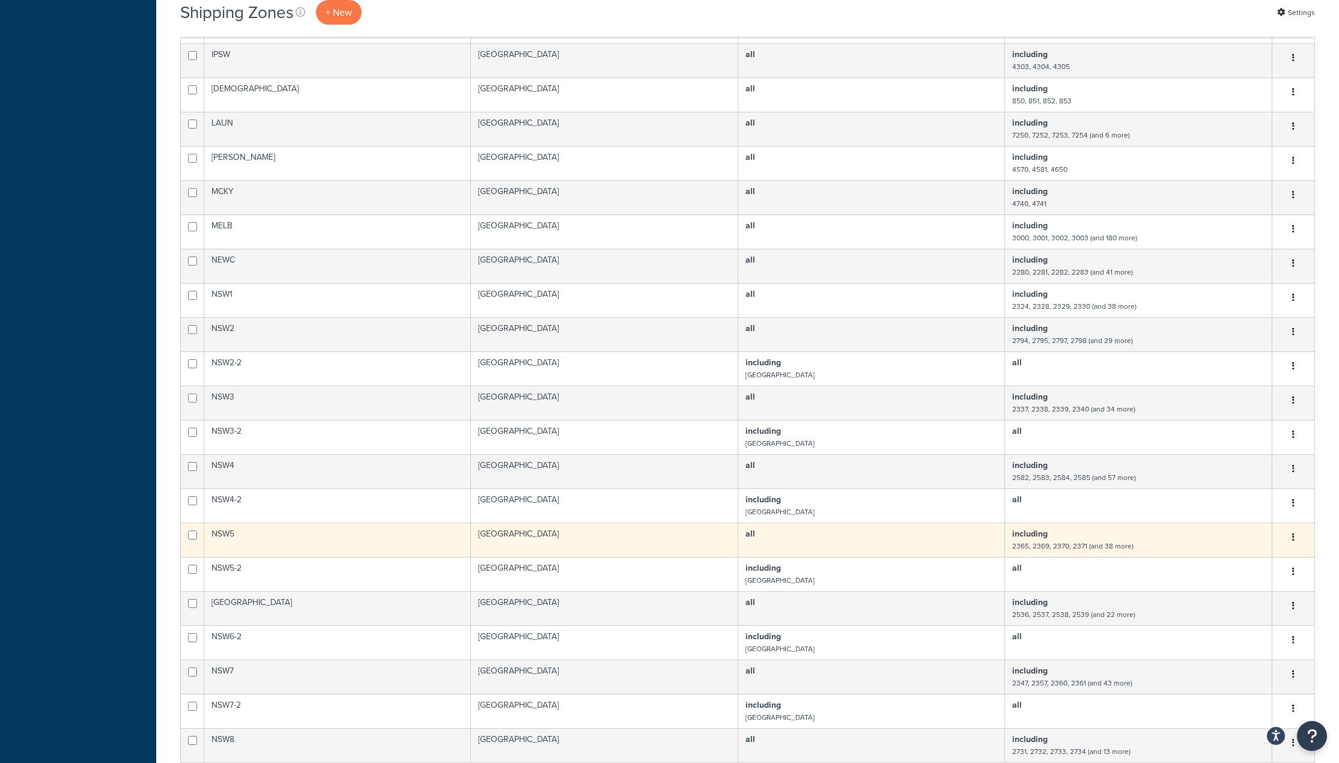
scroll to position [1040, 0]
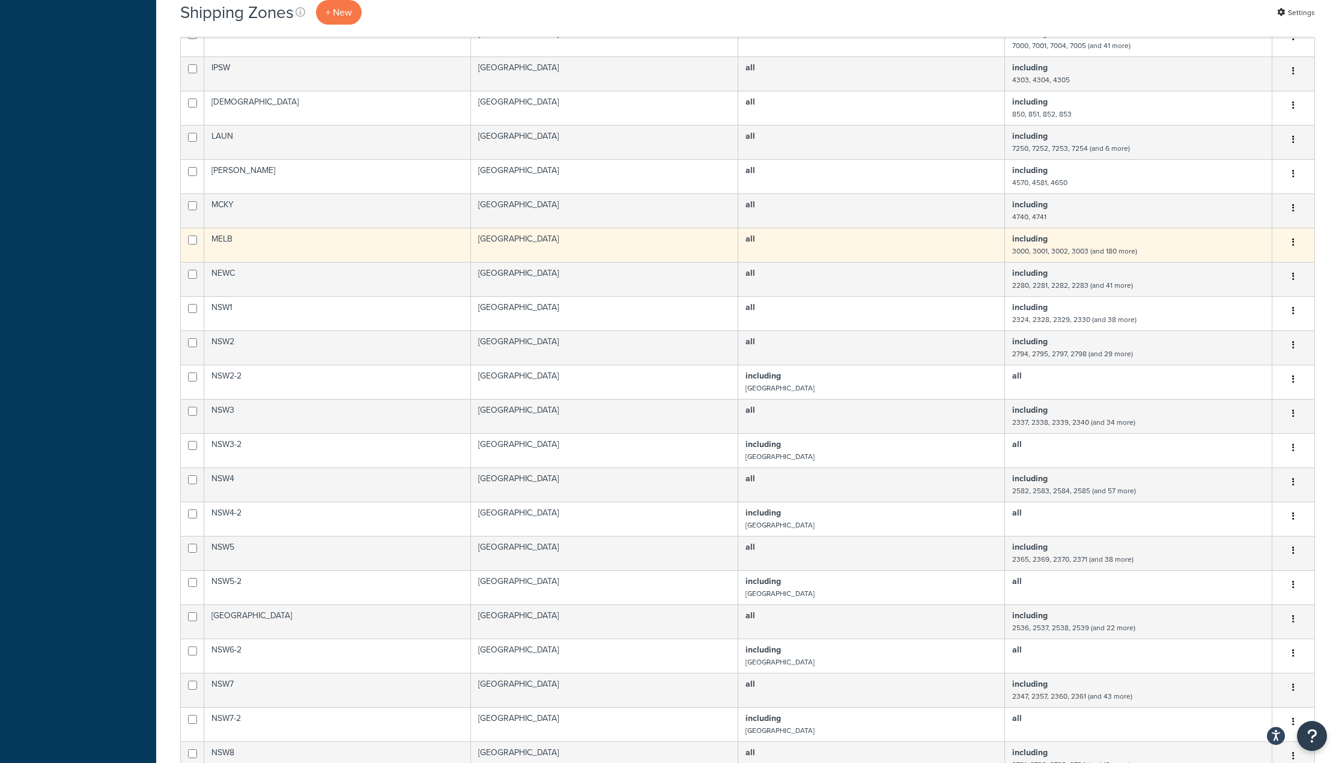
click at [359, 234] on td "MELB" at bounding box center [337, 245] width 267 height 34
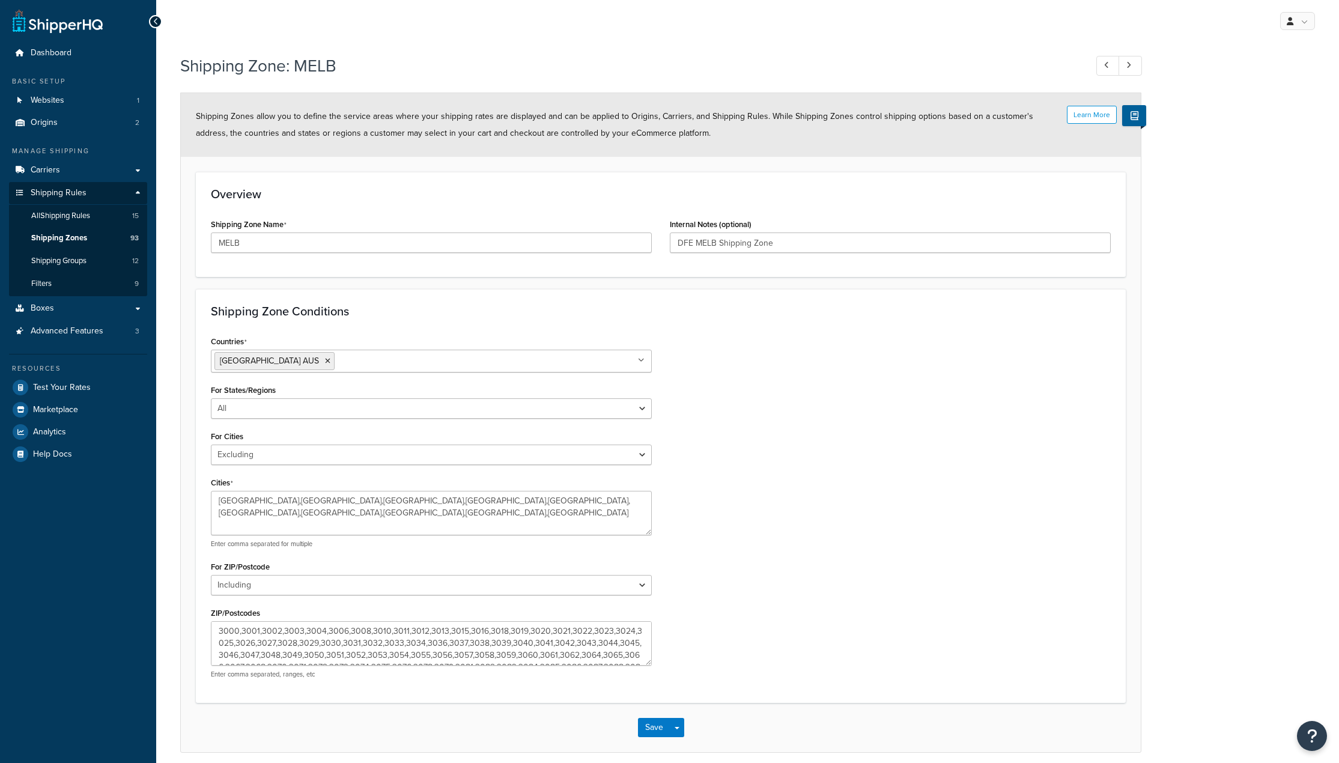
select select "excluding"
select select "including"
click at [765, 595] on div "Countries [GEOGRAPHIC_DATA] [GEOGRAPHIC_DATA] All Countries ALL [GEOGRAPHIC_DAT…" at bounding box center [661, 510] width 918 height 355
click at [335, 518] on textarea "[GEOGRAPHIC_DATA],[GEOGRAPHIC_DATA],[GEOGRAPHIC_DATA],[GEOGRAPHIC_DATA],[GEOGRA…" at bounding box center [431, 513] width 441 height 44
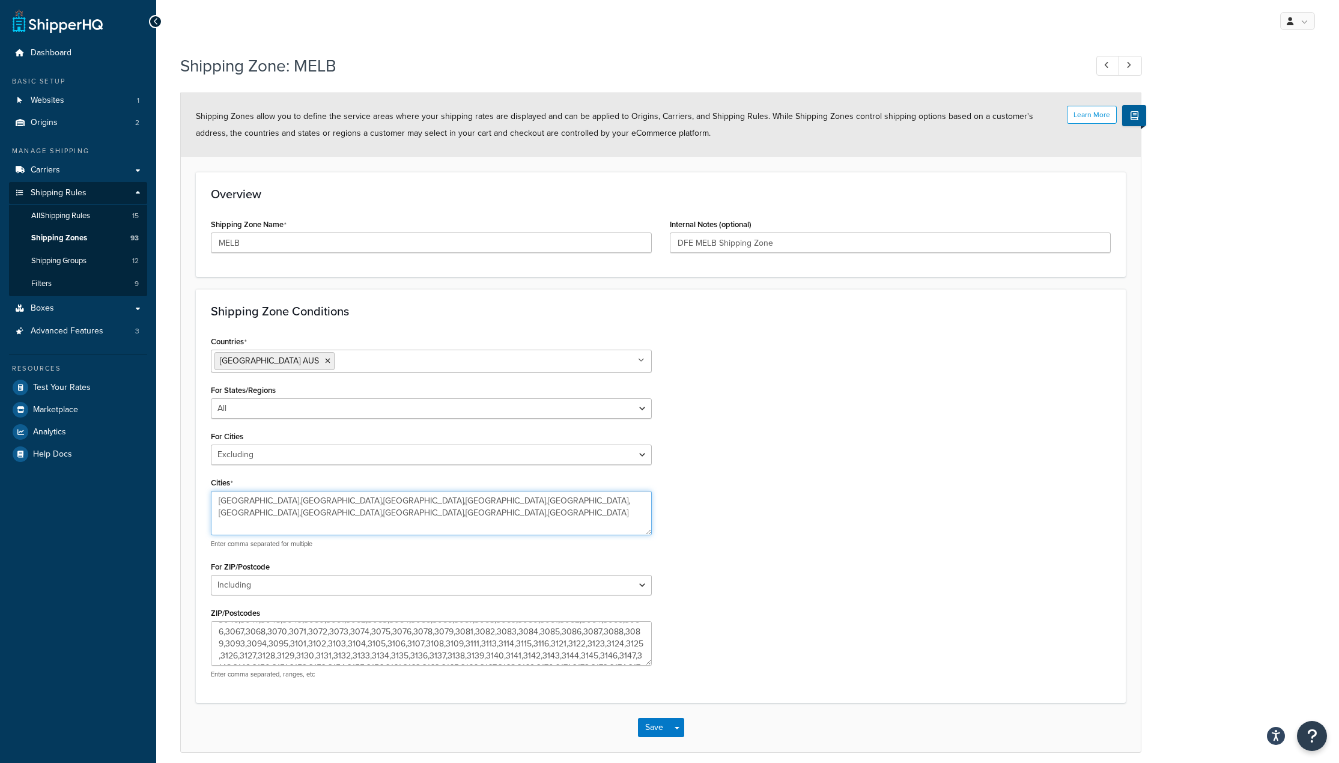
click at [378, 516] on textarea "[GEOGRAPHIC_DATA],[GEOGRAPHIC_DATA],[GEOGRAPHIC_DATA],[GEOGRAPHIC_DATA],[GEOGRA…" at bounding box center [431, 513] width 441 height 44
click at [958, 462] on div "Countries [GEOGRAPHIC_DATA] [GEOGRAPHIC_DATA] All Countries ALL [GEOGRAPHIC_DAT…" at bounding box center [661, 510] width 918 height 355
